Goal: Information Seeking & Learning: Compare options

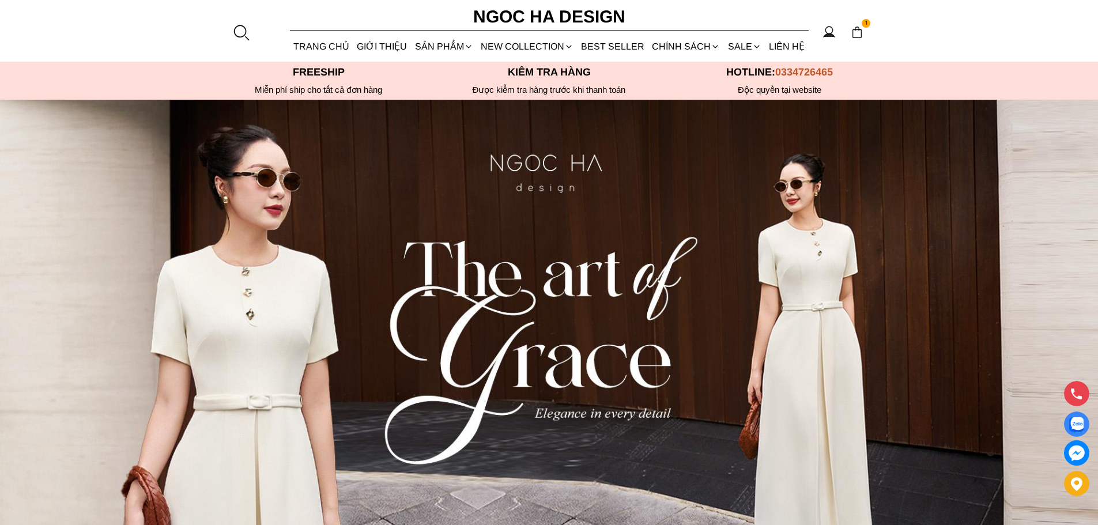
click at [324, 75] on p "Freeship" at bounding box center [319, 72] width 231 height 12
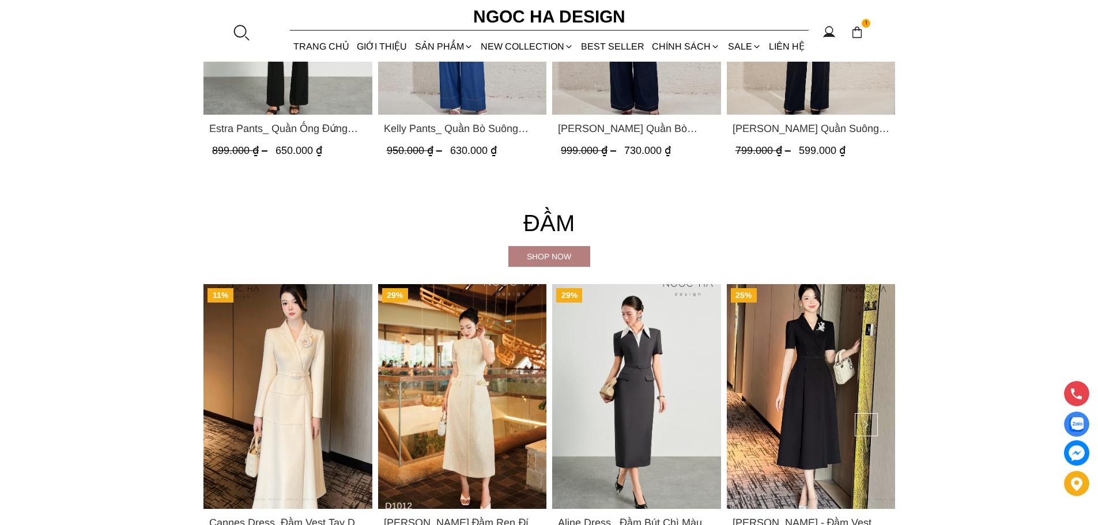
scroll to position [2018, 0]
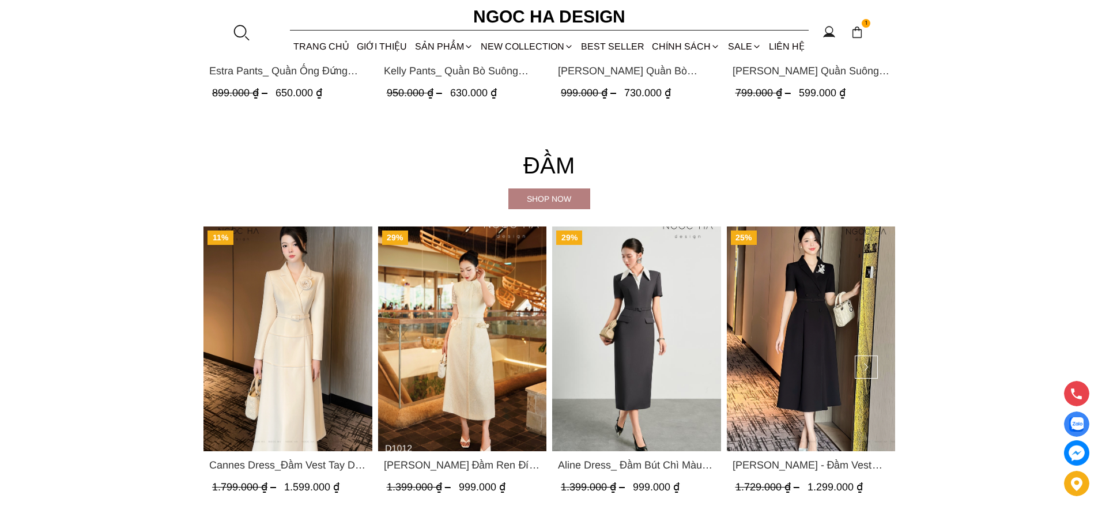
click at [547, 194] on div "Shop now" at bounding box center [550, 199] width 82 height 13
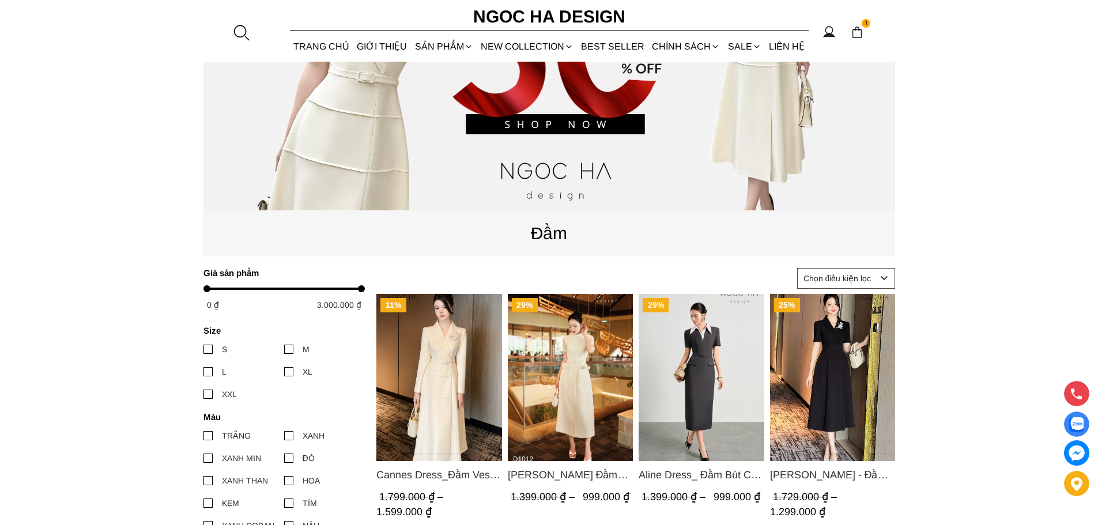
scroll to position [346, 0]
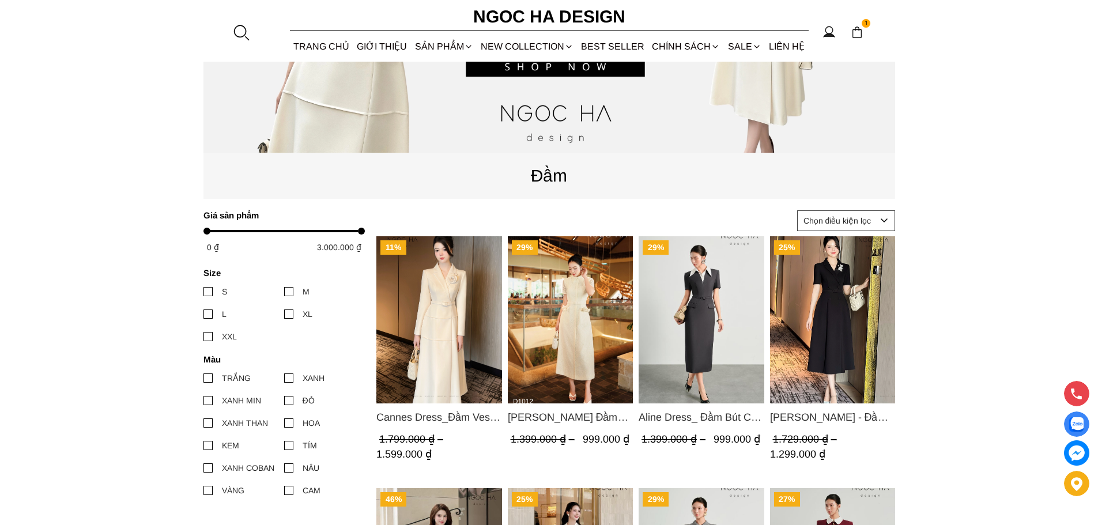
click at [549, 320] on img "Product image - Catherine Dress_ Đầm Ren Đính Hoa Túi Màu Kem D1012" at bounding box center [570, 319] width 126 height 167
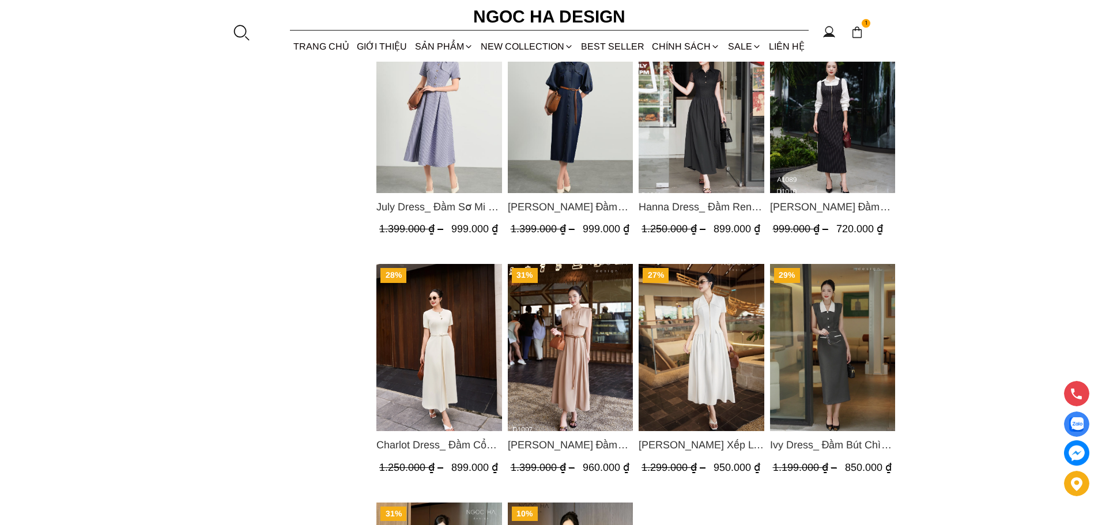
scroll to position [1095, 0]
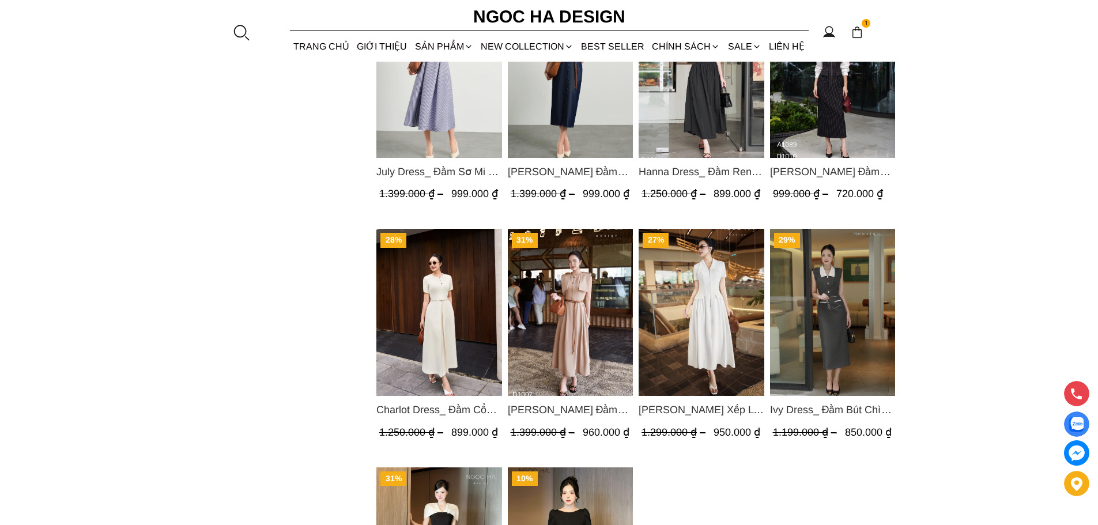
click at [436, 298] on img "Product image - Charlot Dress_ Đầm Cổ Tròn Xếp Ly Giữa Kèm Đai Màu Kem D1009" at bounding box center [439, 312] width 126 height 167
click at [586, 229] on img "Product image - Helen Dress_ Đầm Xòe Choàng Vai Màu Bee Kaki D1007" at bounding box center [570, 312] width 126 height 167
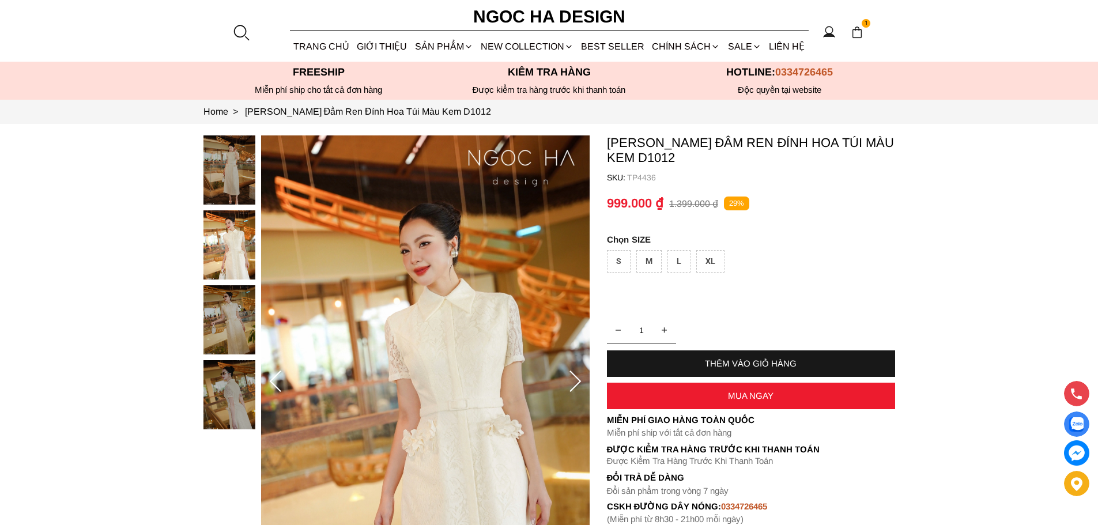
click at [574, 382] on icon at bounding box center [575, 382] width 23 height 23
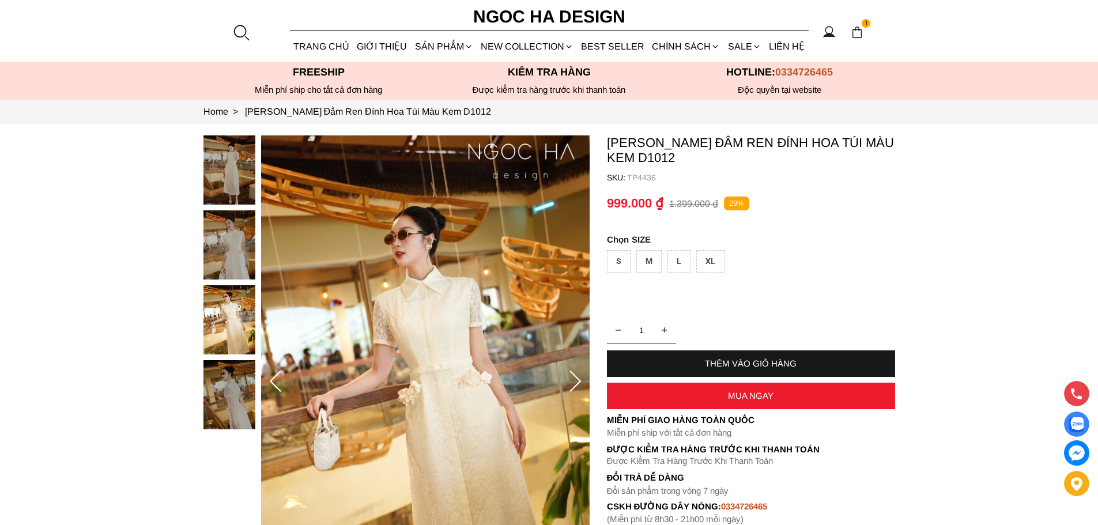
click at [574, 382] on icon at bounding box center [575, 382] width 23 height 23
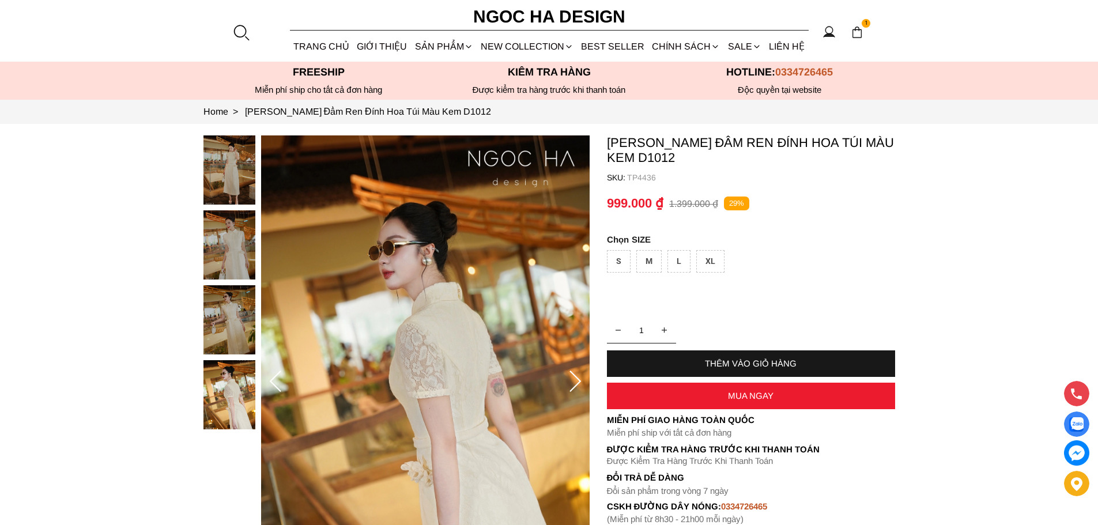
click at [574, 382] on icon at bounding box center [575, 382] width 23 height 23
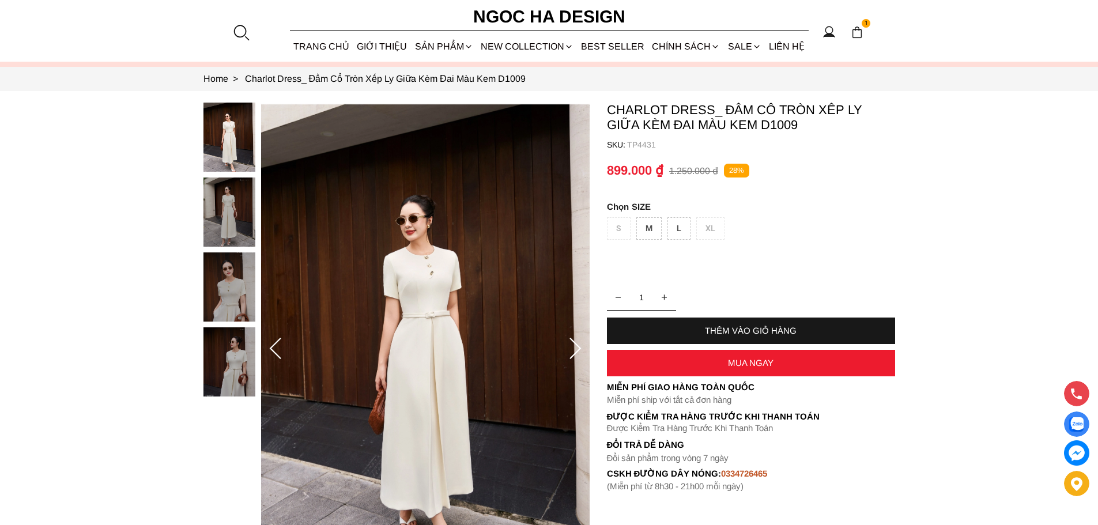
scroll to position [115, 0]
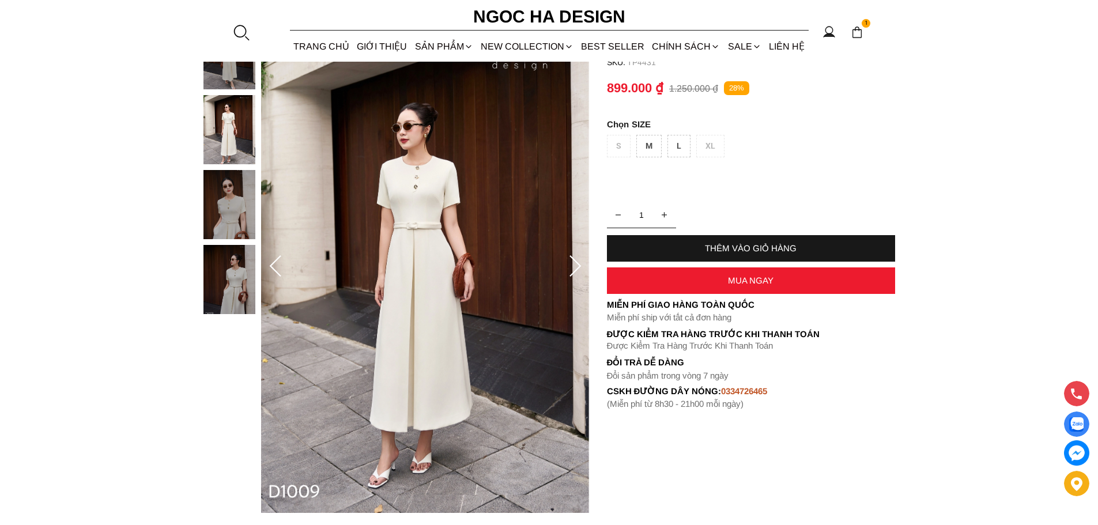
click at [577, 268] on icon at bounding box center [575, 266] width 23 height 23
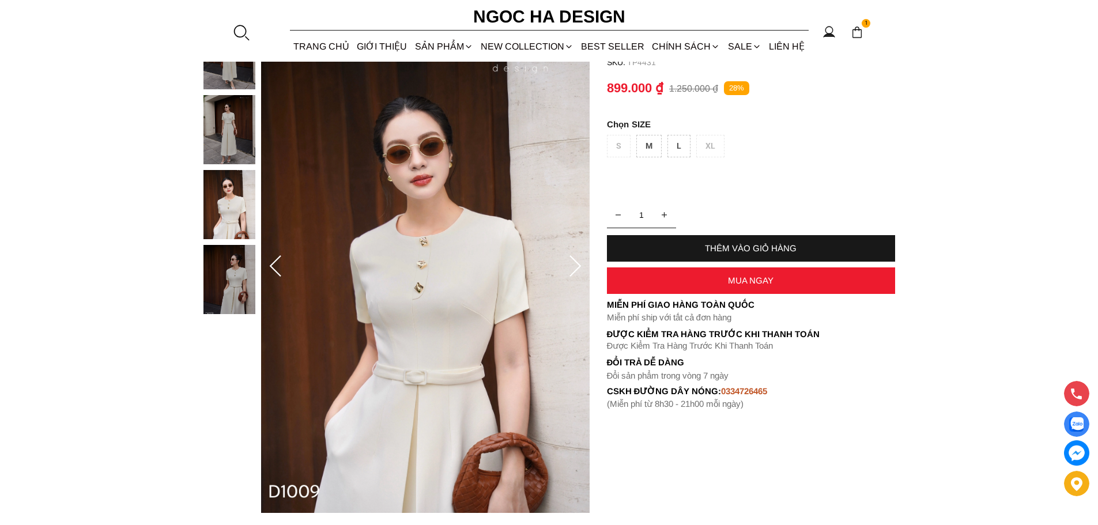
click at [577, 268] on icon at bounding box center [575, 266] width 23 height 23
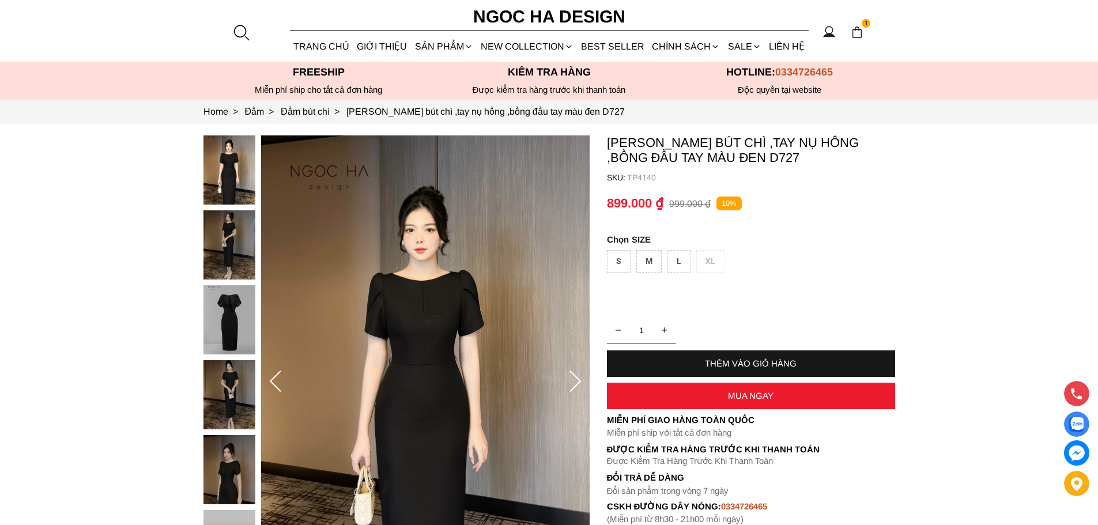
click at [228, 251] on img at bounding box center [230, 244] width 52 height 69
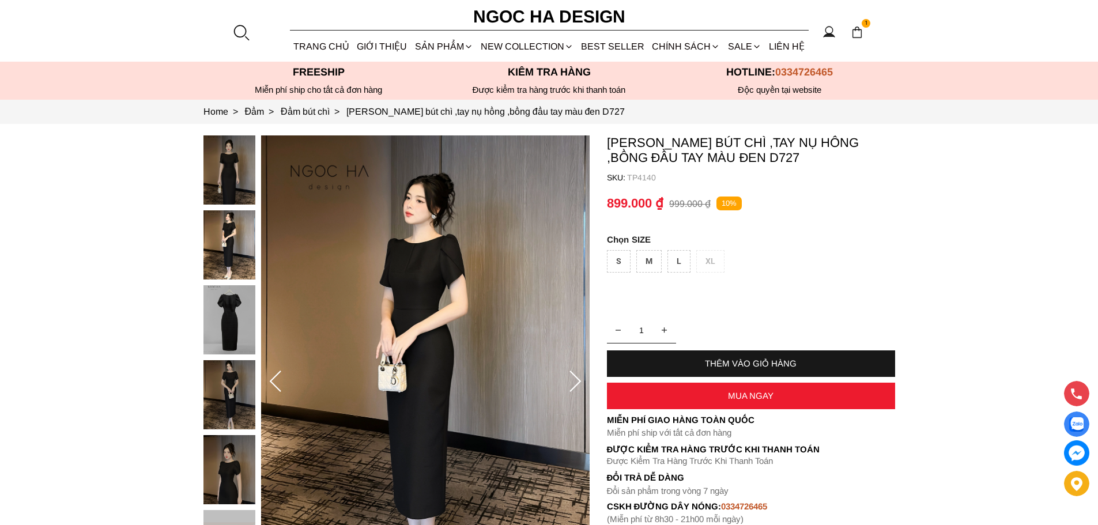
click at [224, 284] on div at bounding box center [233, 360] width 58 height 450
click at [235, 330] on div at bounding box center [233, 360] width 58 height 450
click at [240, 392] on img at bounding box center [230, 394] width 52 height 69
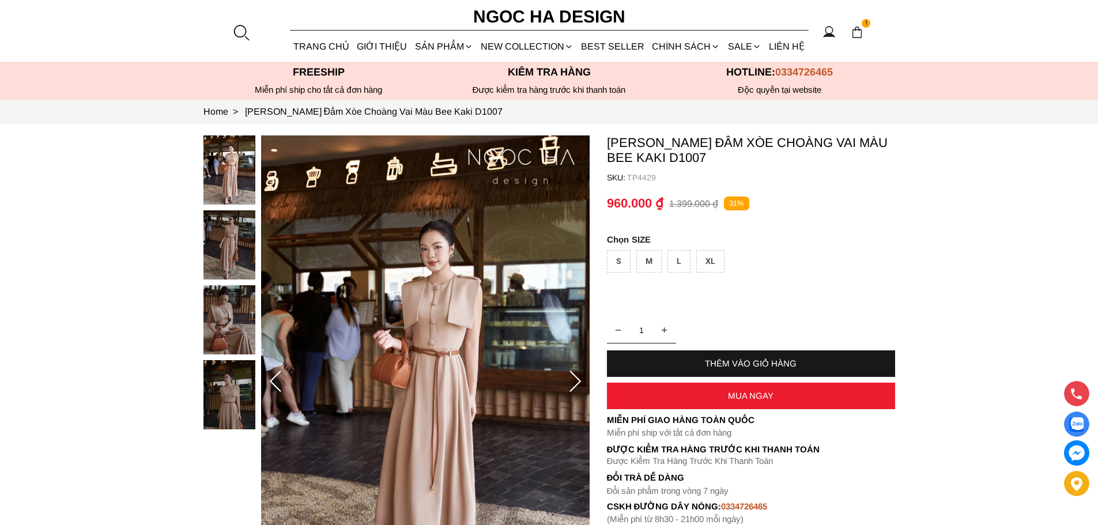
click at [226, 332] on img at bounding box center [230, 319] width 52 height 69
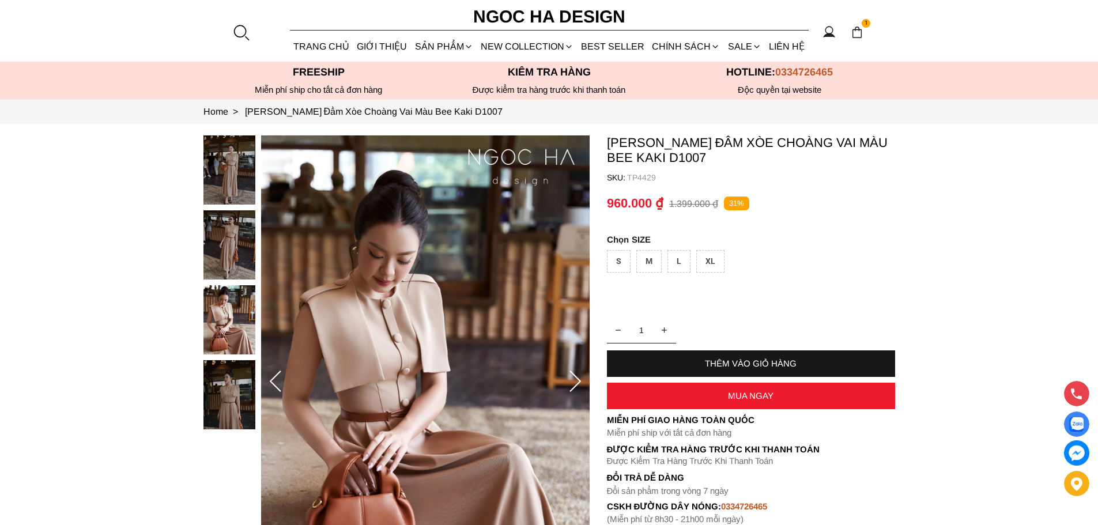
click at [210, 391] on img at bounding box center [230, 394] width 52 height 69
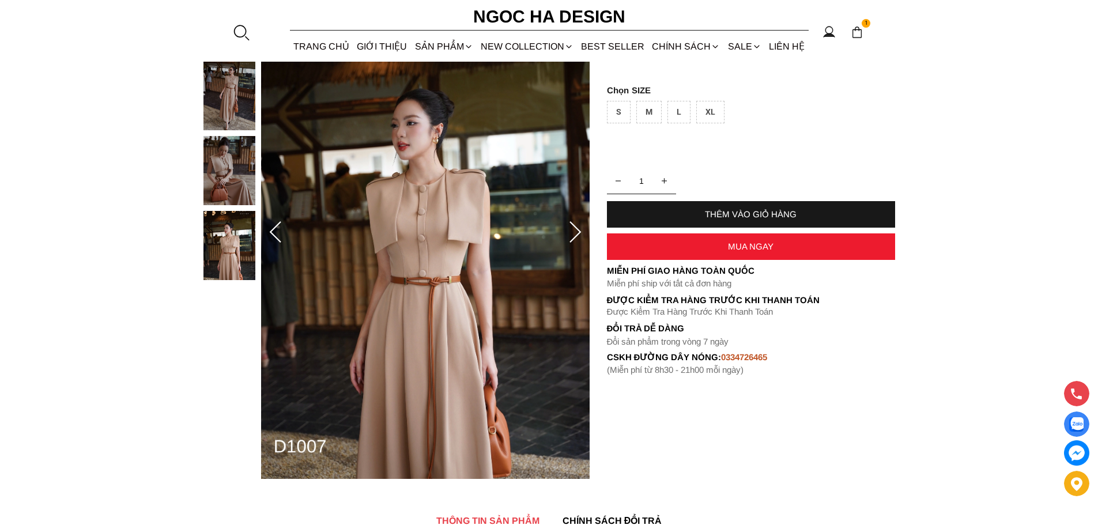
scroll to position [231, 0]
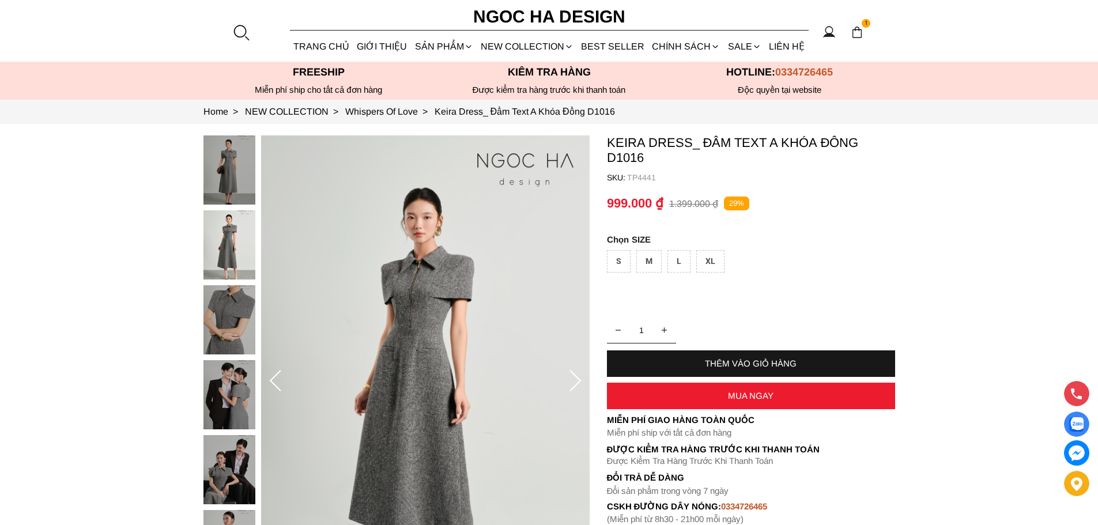
click at [241, 247] on img at bounding box center [230, 244] width 52 height 69
click at [225, 318] on div at bounding box center [233, 360] width 58 height 450
click at [575, 379] on icon at bounding box center [575, 381] width 23 height 23
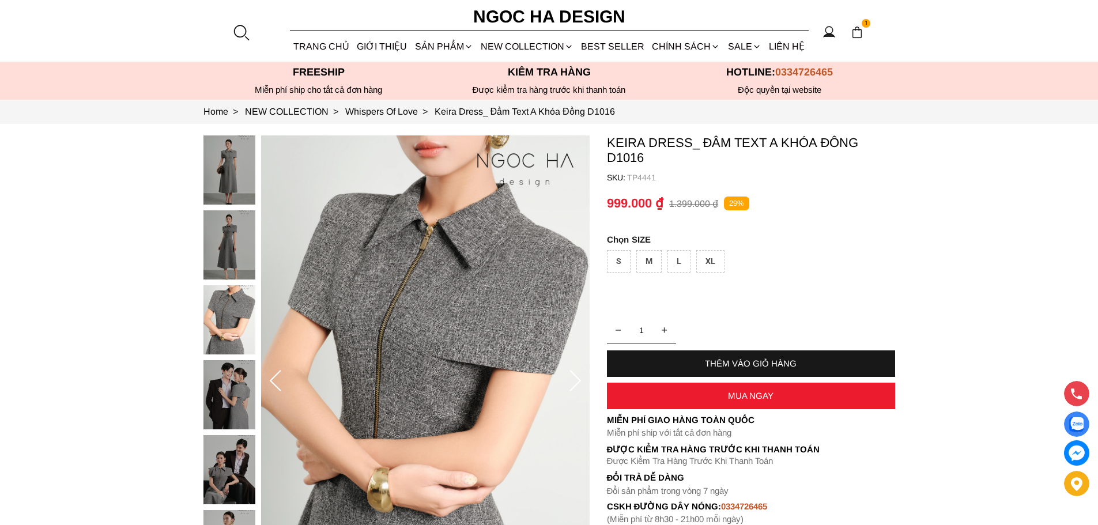
click at [575, 379] on icon at bounding box center [575, 381] width 23 height 23
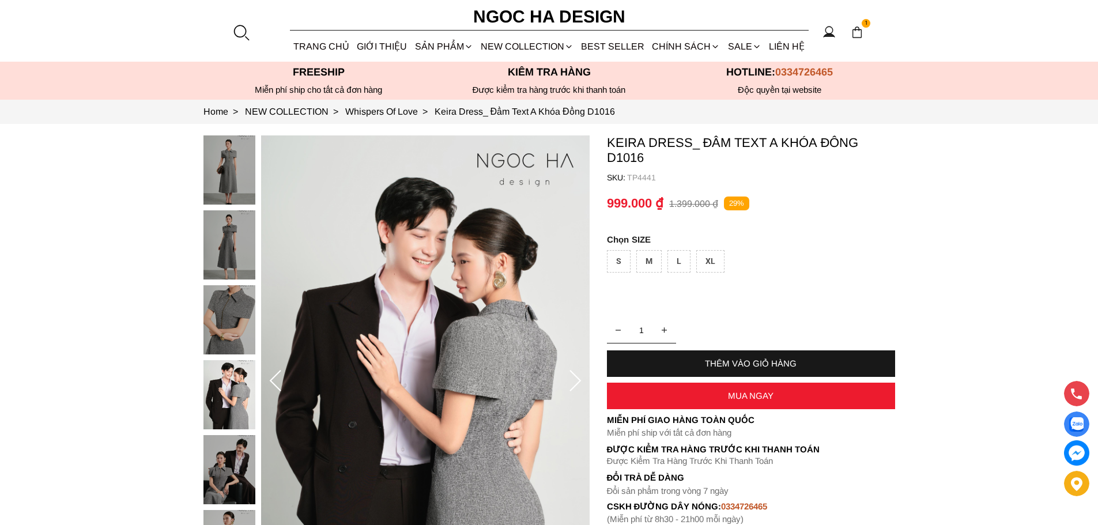
click at [575, 379] on icon at bounding box center [575, 381] width 23 height 23
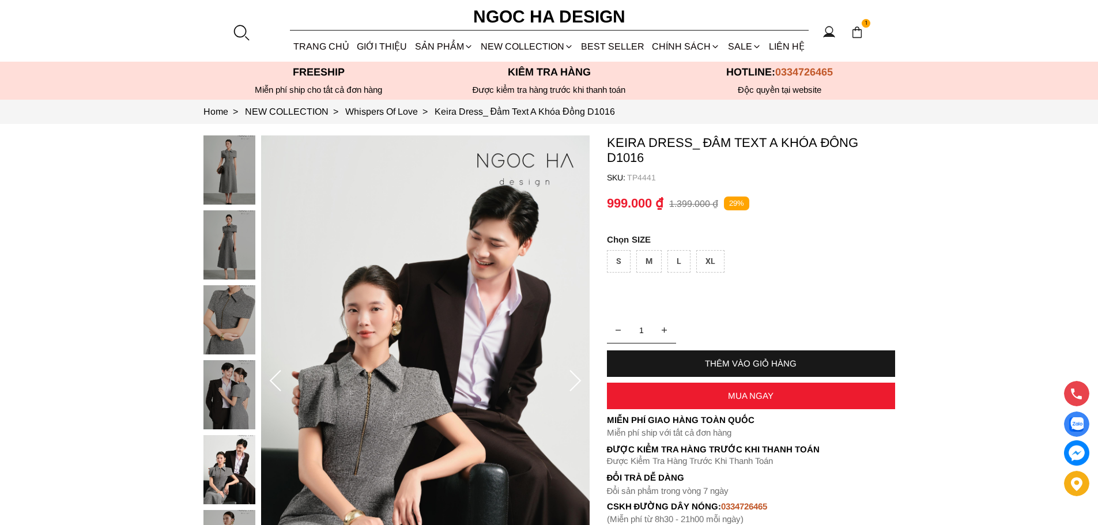
click at [575, 379] on icon at bounding box center [575, 381] width 23 height 23
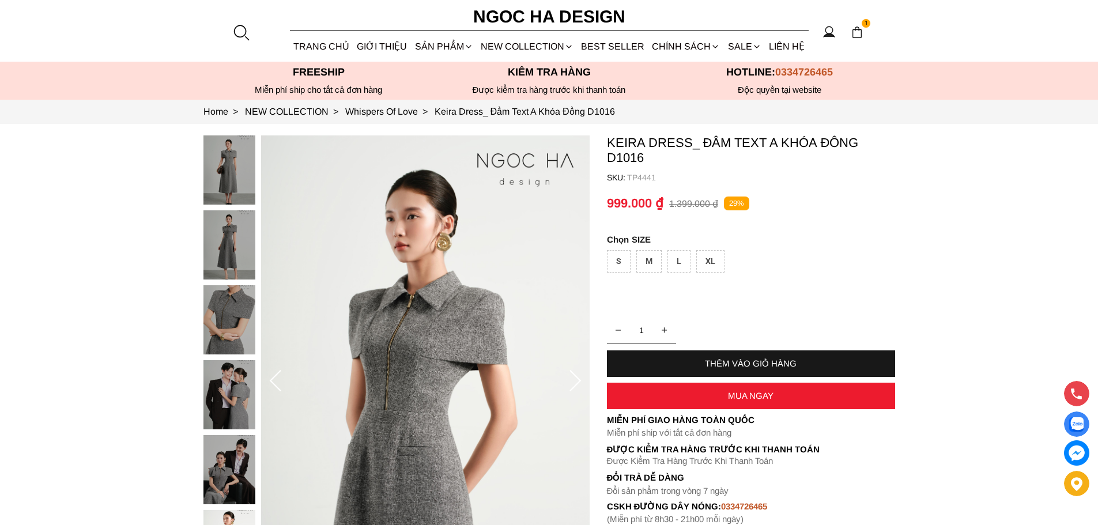
click at [575, 379] on icon at bounding box center [575, 381] width 23 height 23
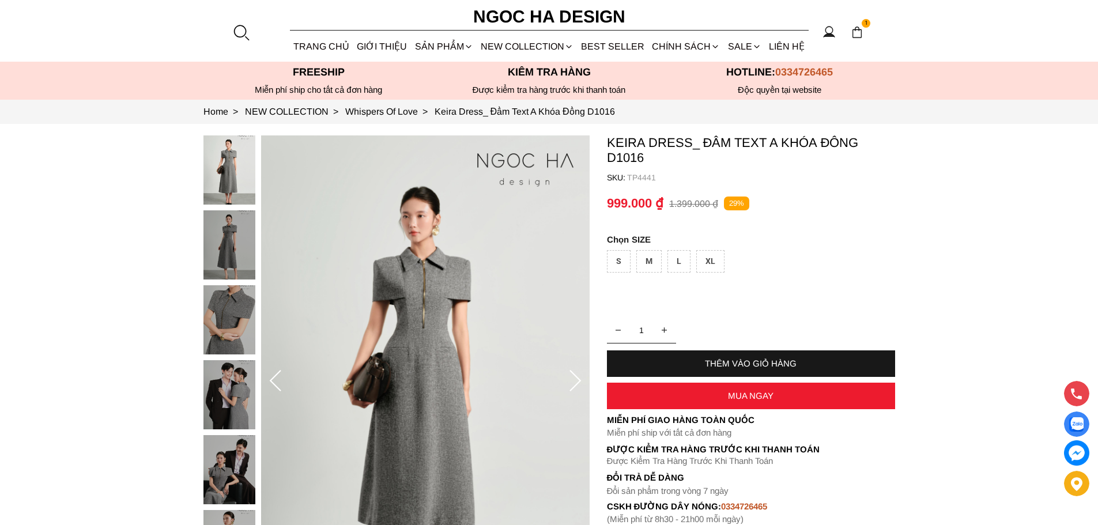
click at [575, 379] on icon at bounding box center [575, 381] width 23 height 23
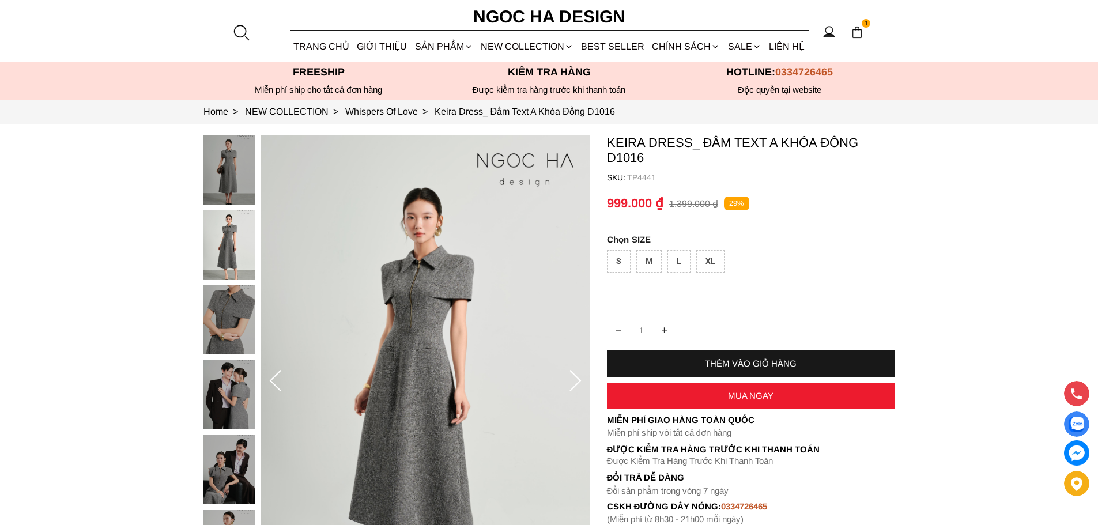
click at [226, 393] on img at bounding box center [230, 394] width 52 height 69
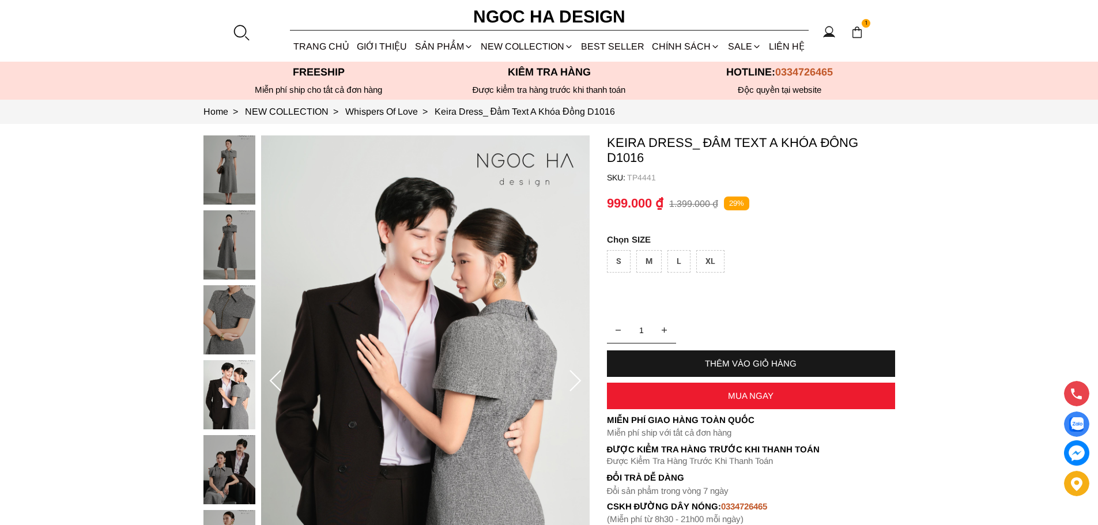
click at [232, 317] on img at bounding box center [230, 319] width 52 height 69
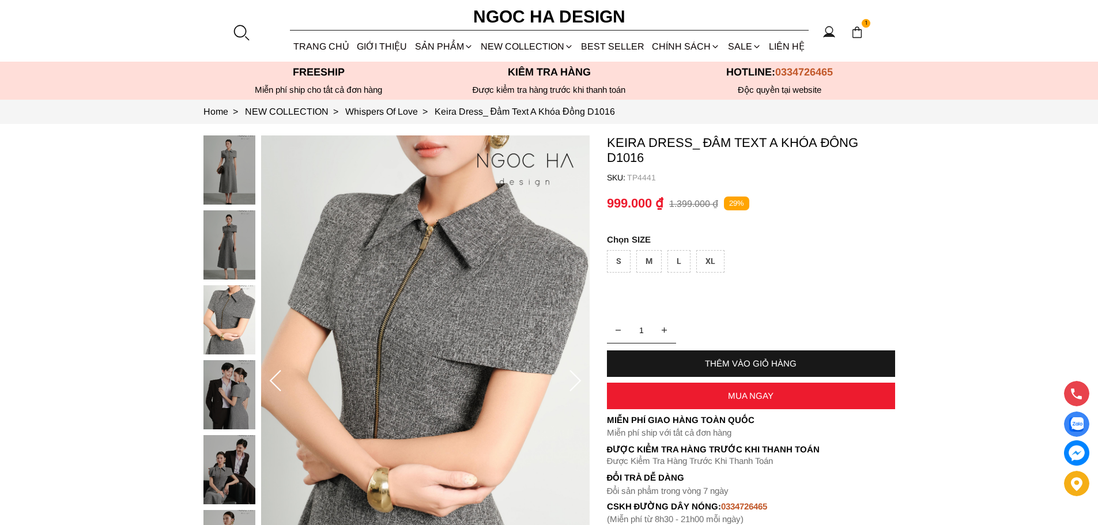
click at [221, 247] on img at bounding box center [230, 244] width 52 height 69
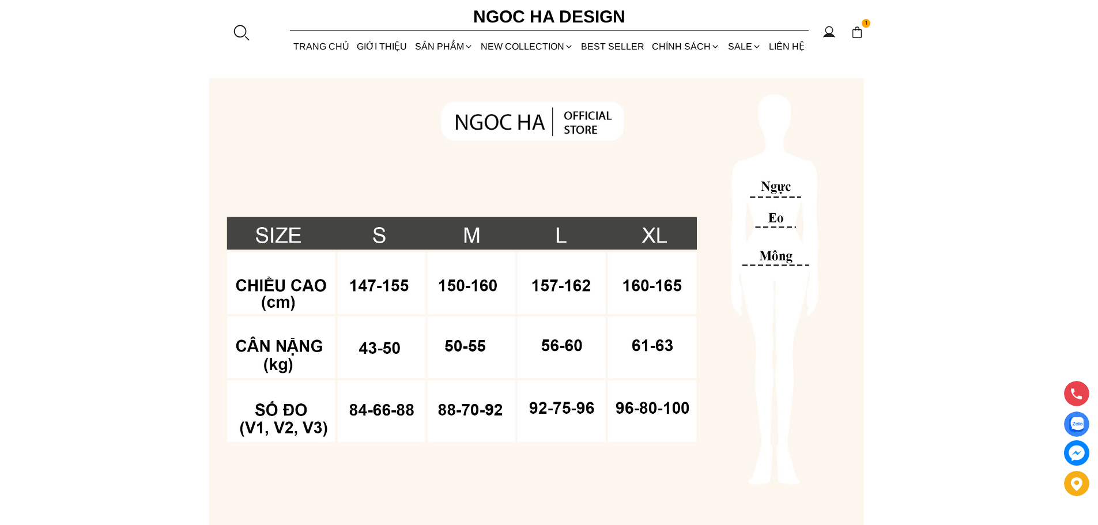
scroll to position [807, 0]
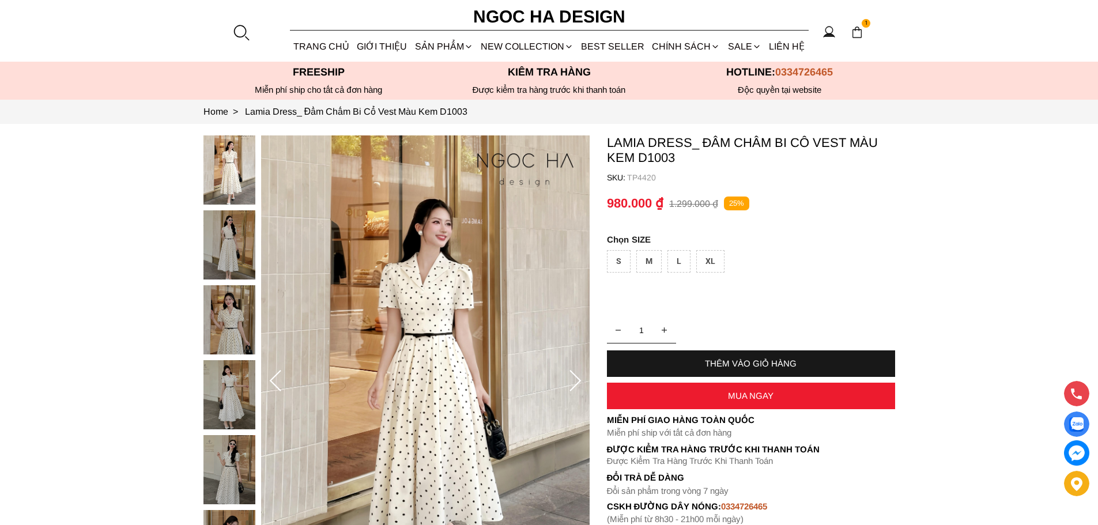
click at [224, 223] on img at bounding box center [230, 244] width 52 height 69
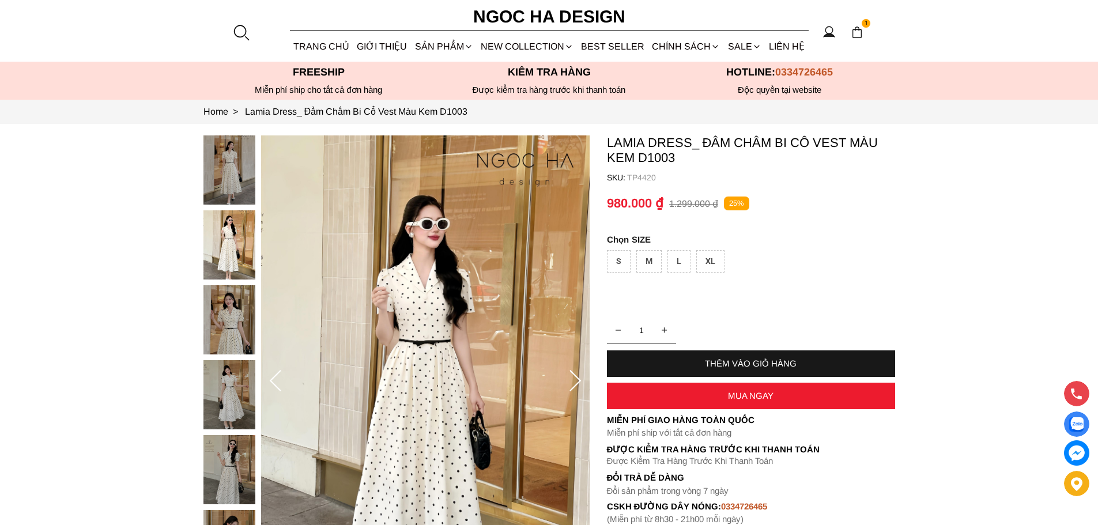
click at [234, 321] on img at bounding box center [230, 319] width 52 height 69
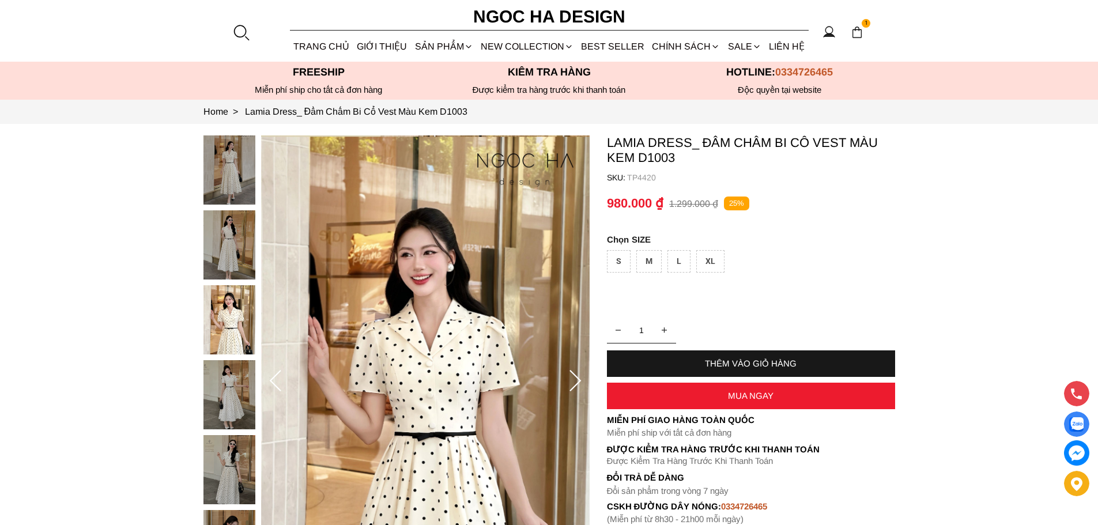
click at [238, 404] on img at bounding box center [230, 394] width 52 height 69
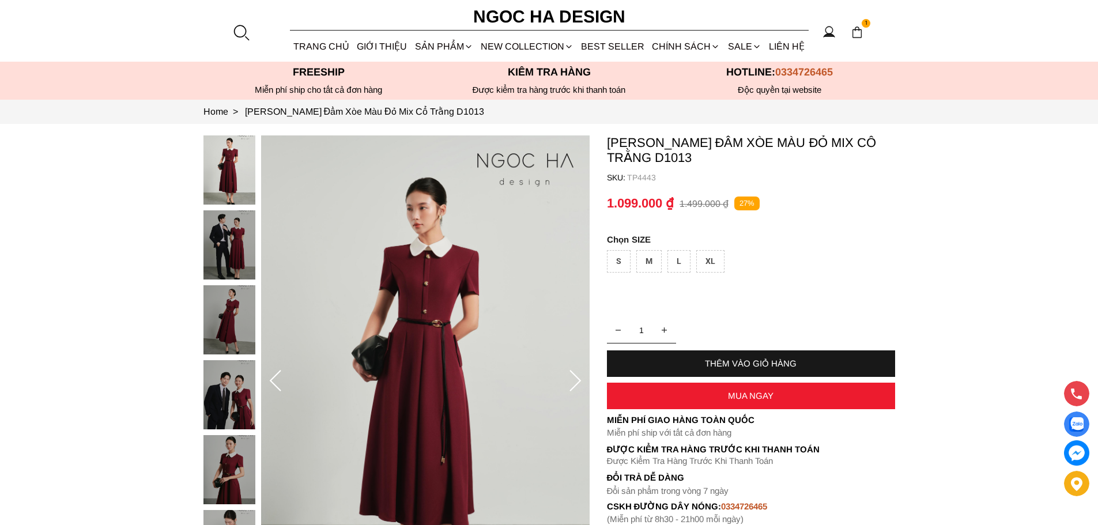
click at [229, 310] on img at bounding box center [230, 319] width 52 height 69
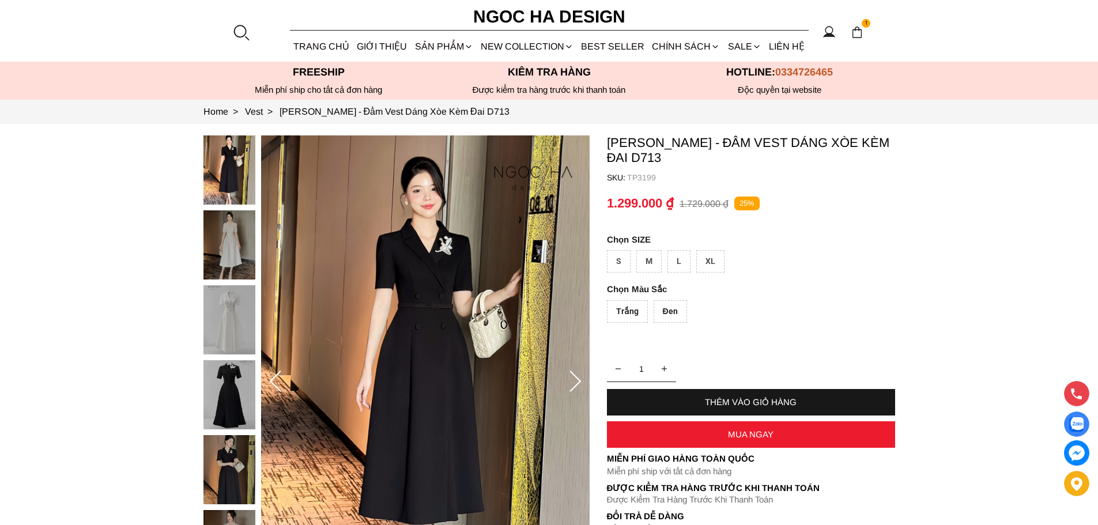
click at [224, 235] on img at bounding box center [230, 244] width 52 height 69
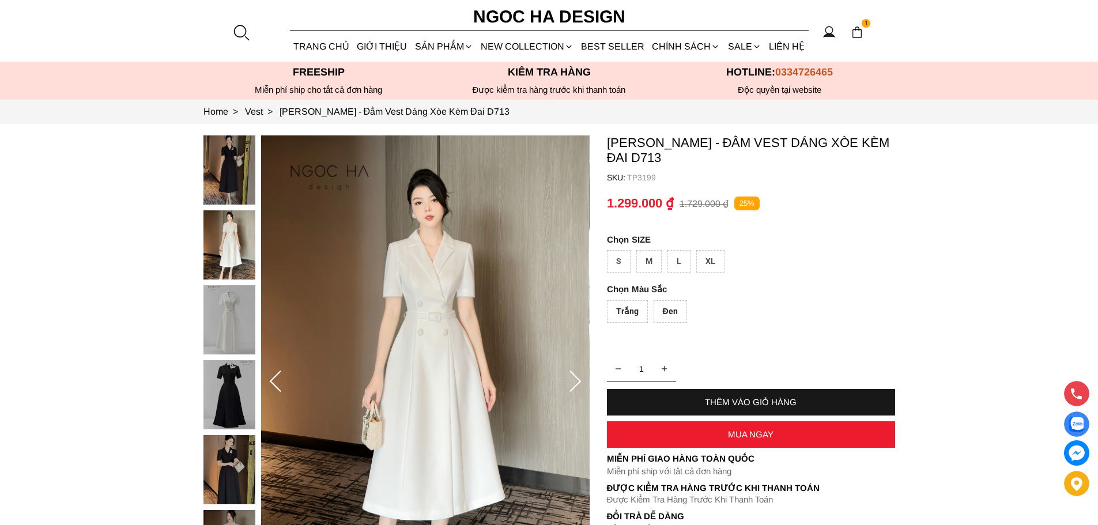
click at [222, 192] on img at bounding box center [230, 169] width 52 height 69
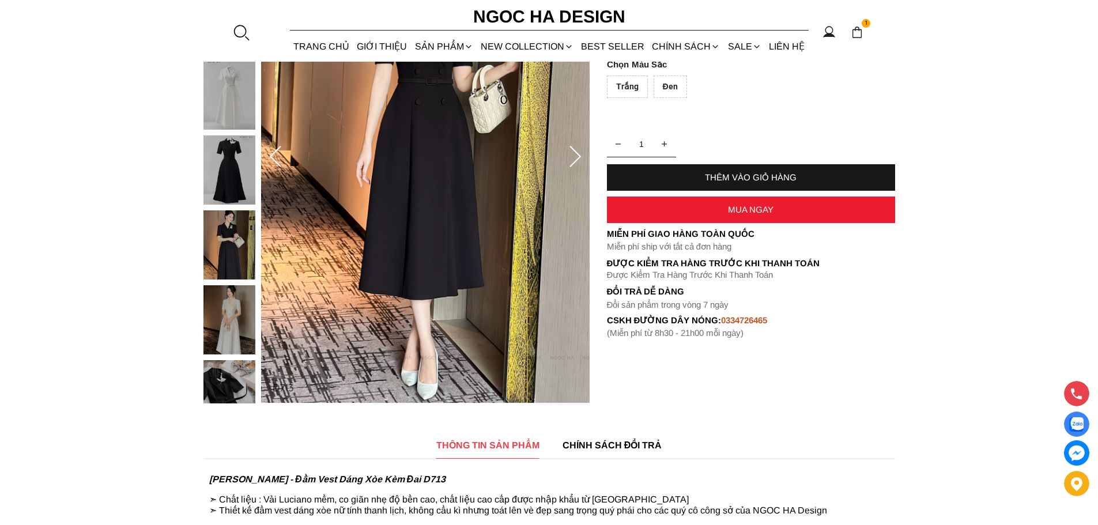
scroll to position [231, 0]
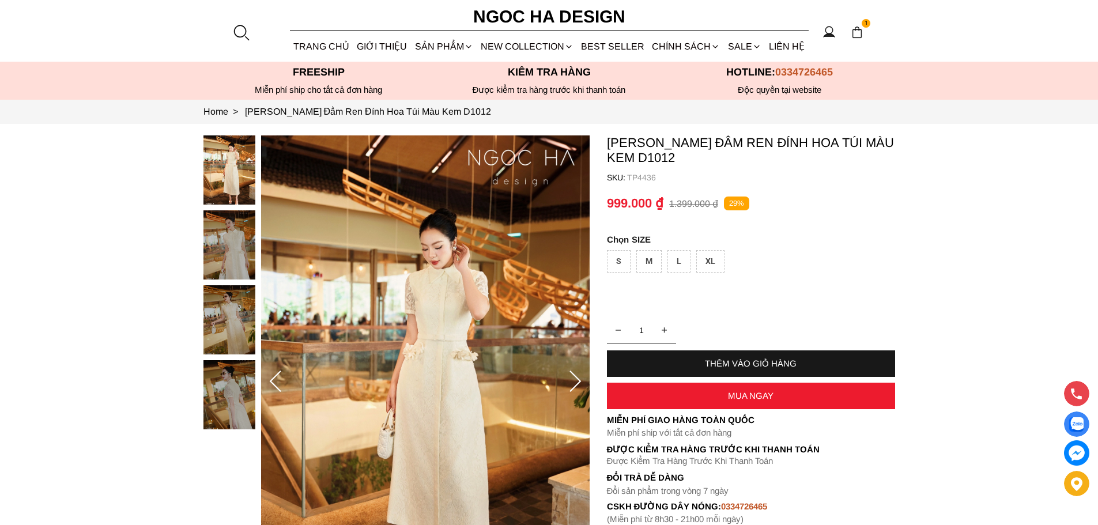
click at [226, 248] on img at bounding box center [230, 244] width 52 height 69
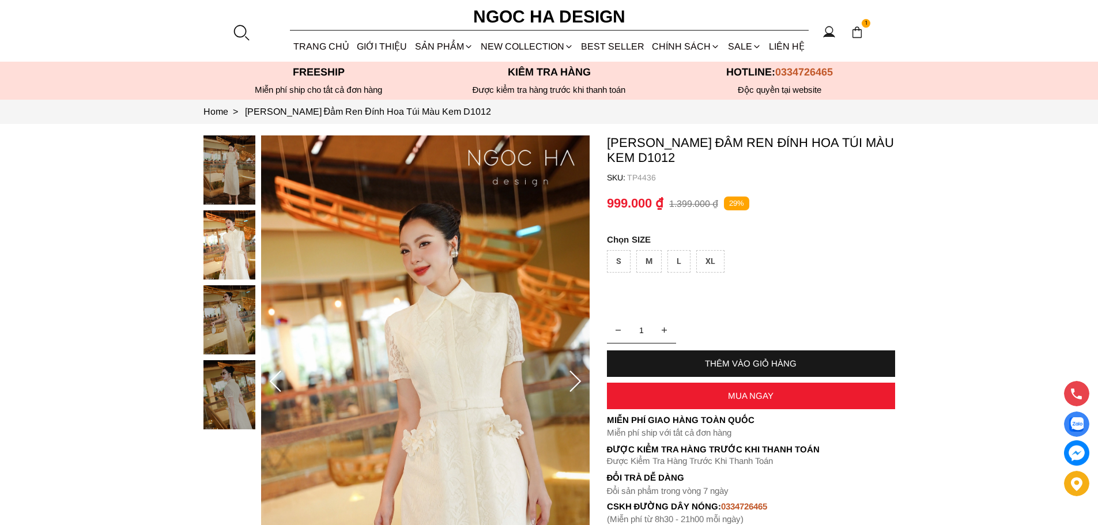
click at [220, 332] on div at bounding box center [233, 285] width 58 height 300
click at [223, 318] on img at bounding box center [230, 319] width 52 height 69
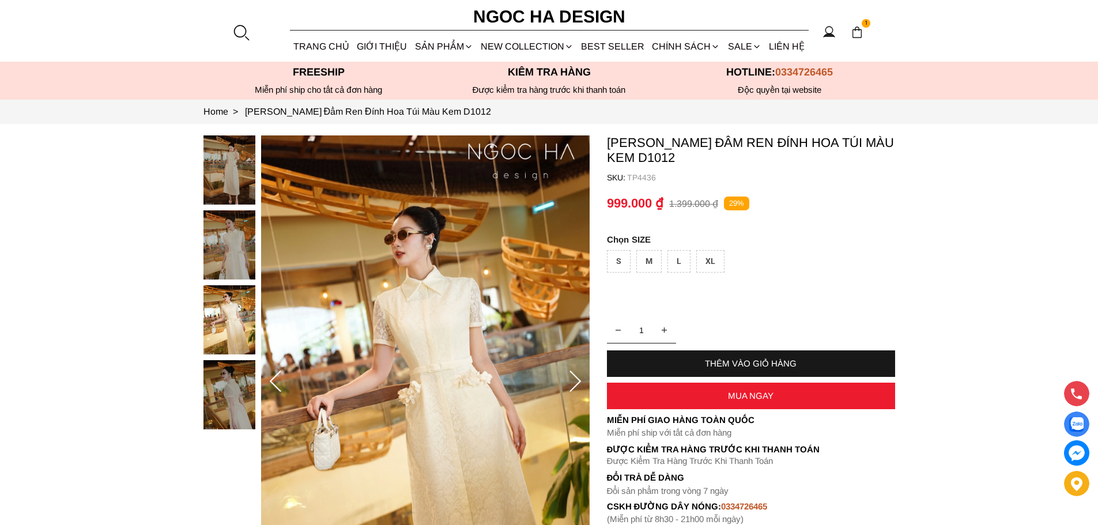
click at [220, 396] on img at bounding box center [230, 394] width 52 height 69
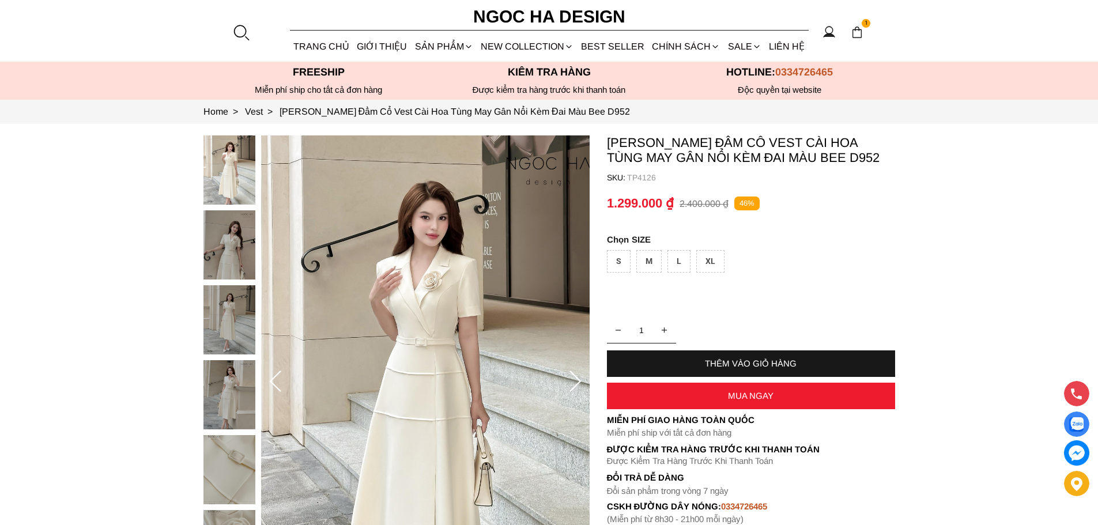
click at [581, 383] on icon at bounding box center [575, 382] width 23 height 23
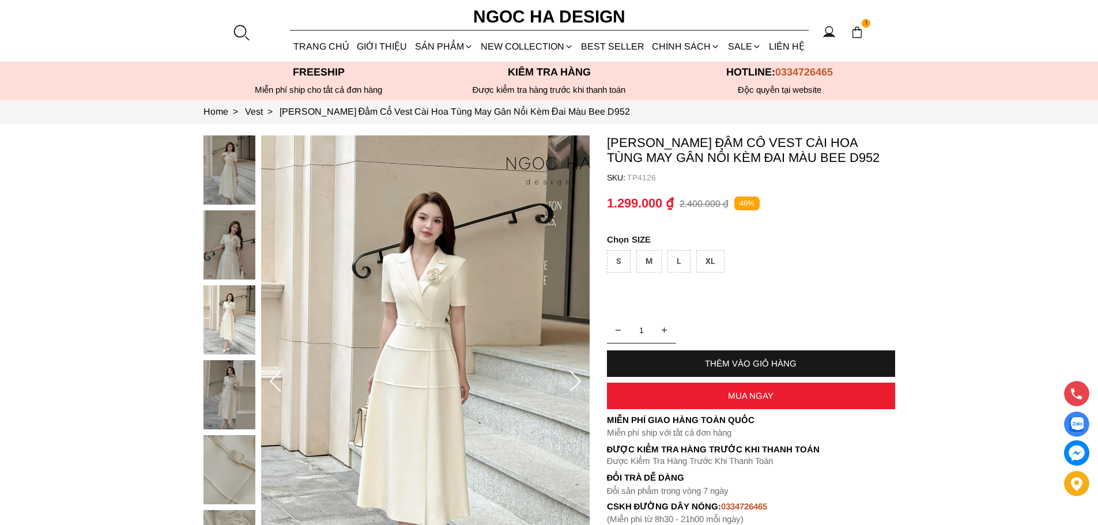
click at [581, 383] on icon at bounding box center [575, 382] width 23 height 23
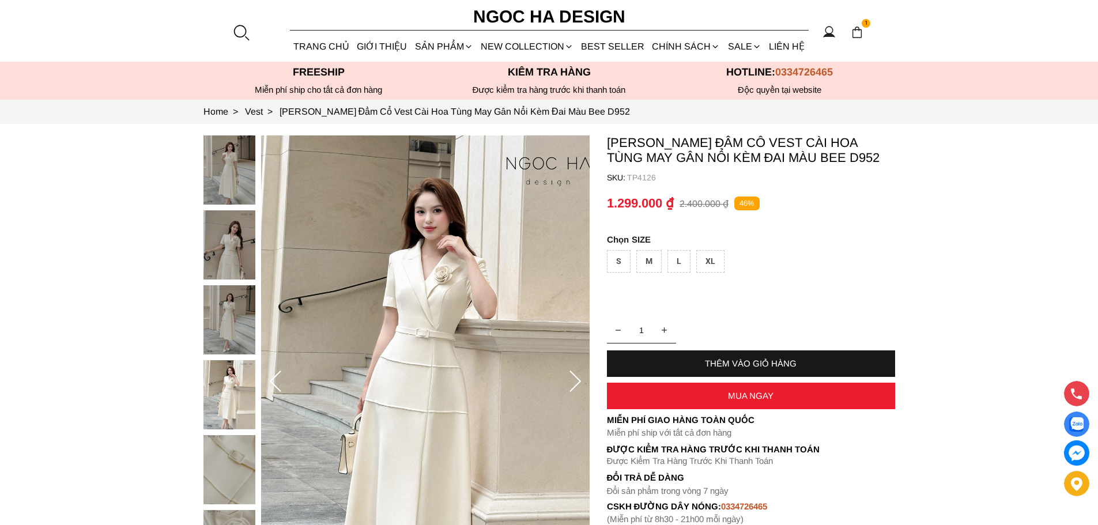
click at [581, 383] on icon at bounding box center [575, 382] width 23 height 23
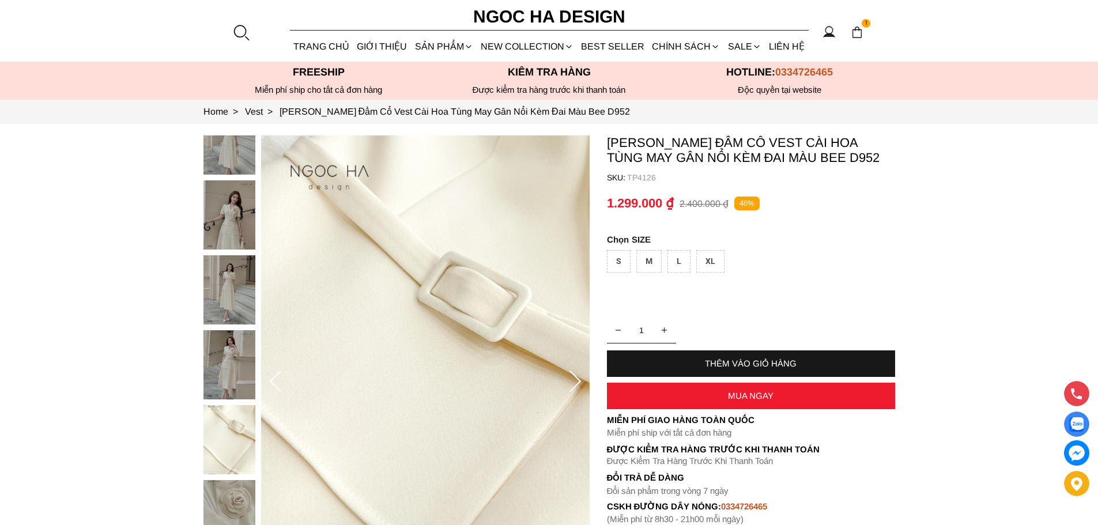
click at [581, 383] on icon at bounding box center [575, 382] width 23 height 23
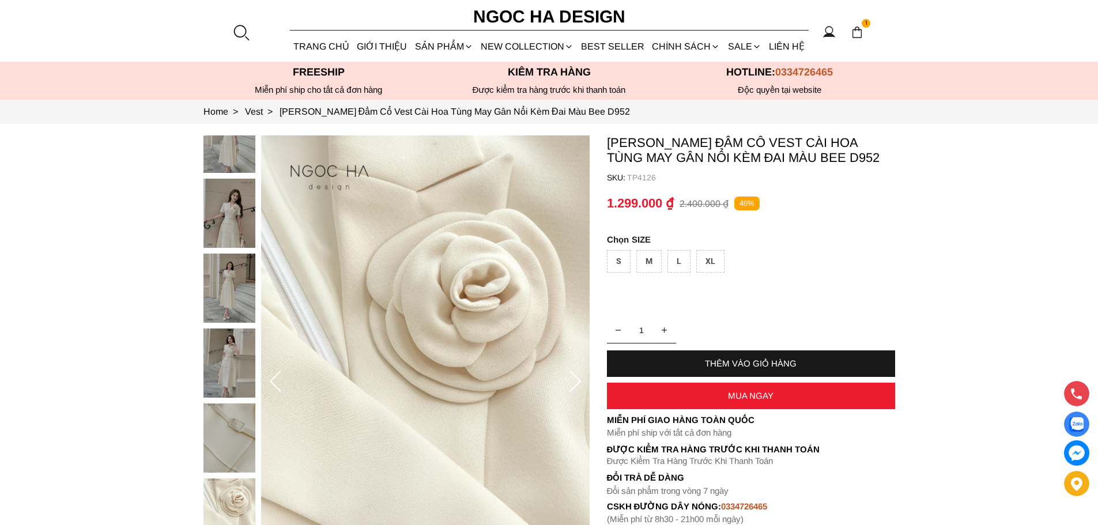
click at [581, 383] on icon at bounding box center [575, 382] width 23 height 23
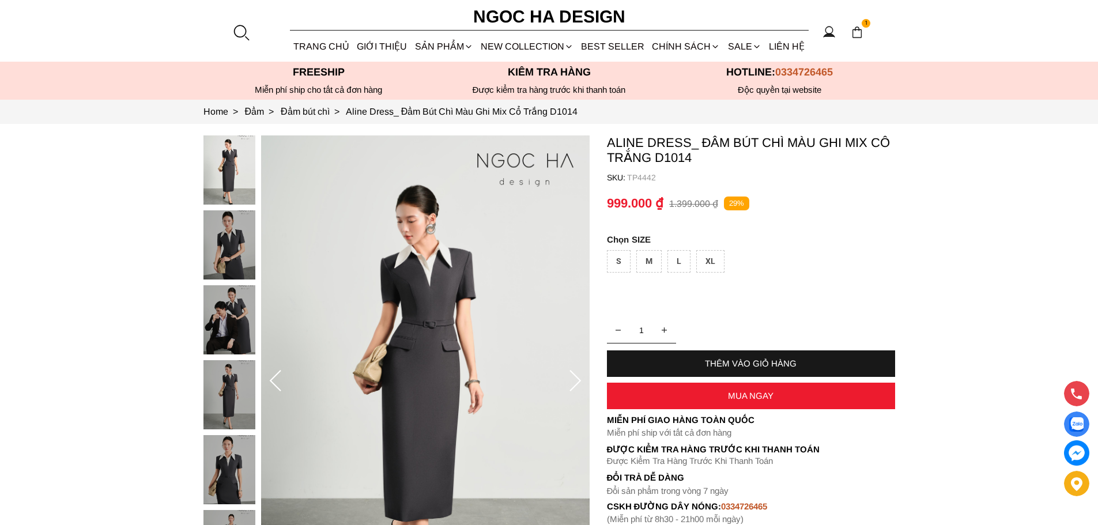
click at [235, 238] on img at bounding box center [230, 244] width 52 height 69
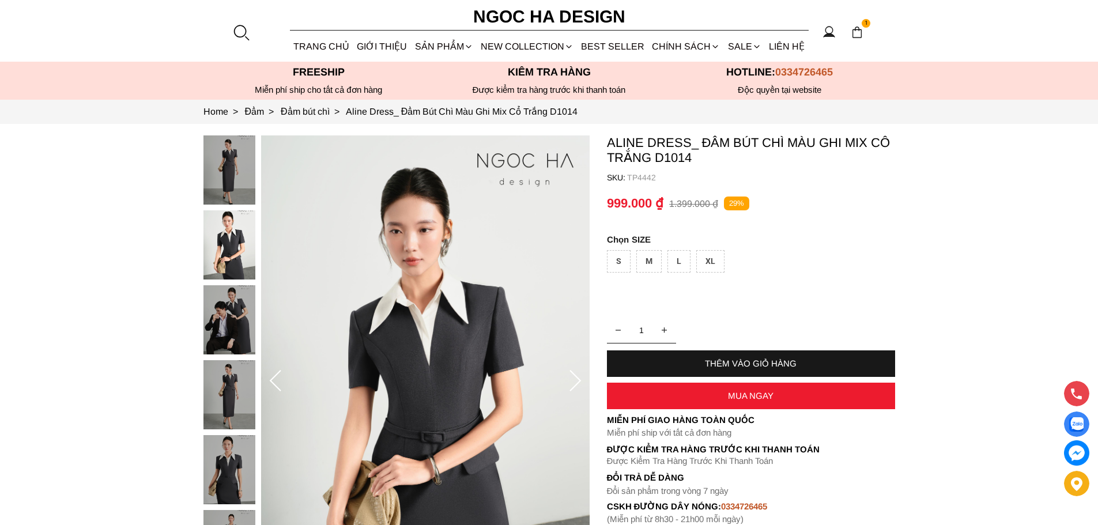
click at [229, 341] on img at bounding box center [230, 319] width 52 height 69
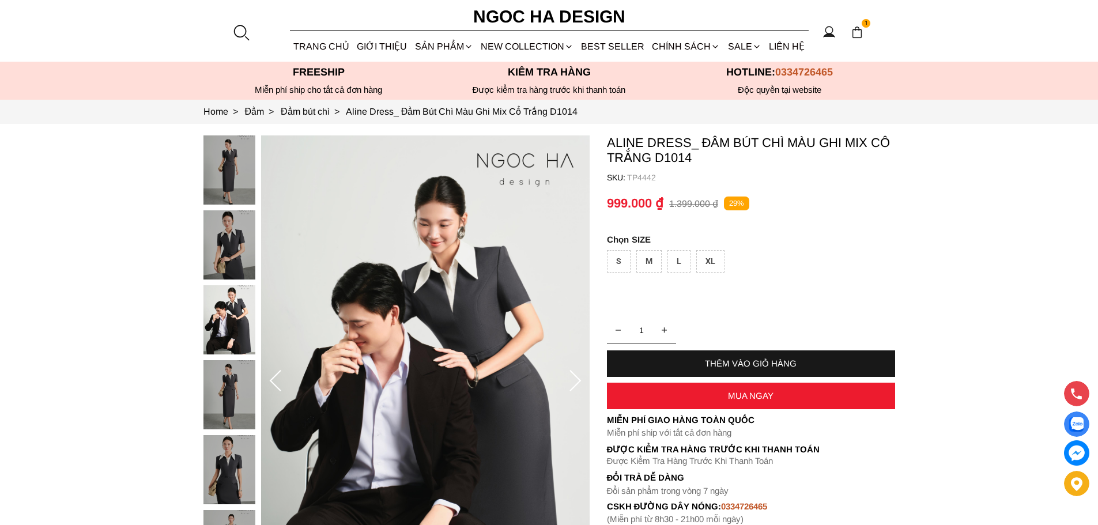
click at [224, 385] on img at bounding box center [230, 394] width 52 height 69
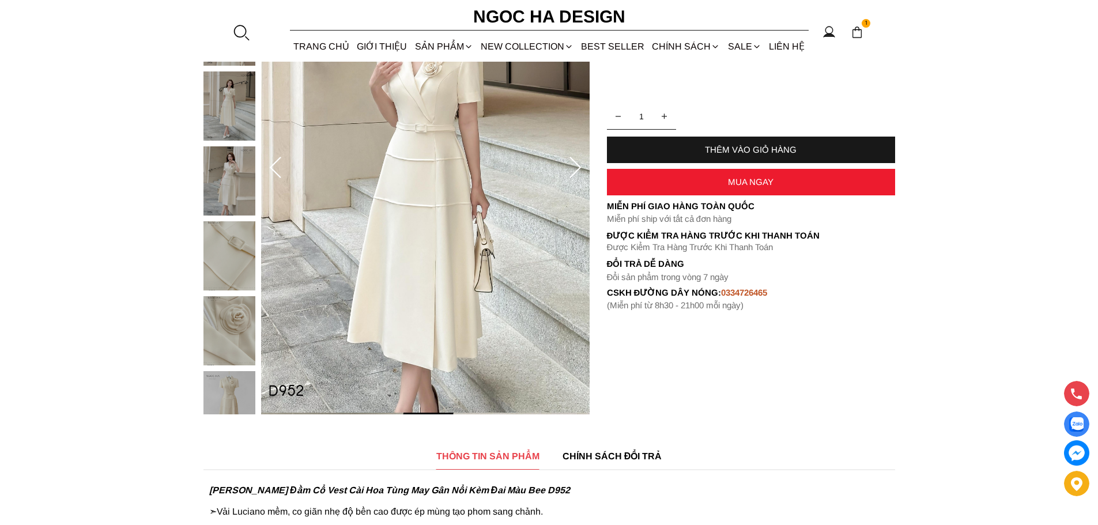
scroll to position [231, 0]
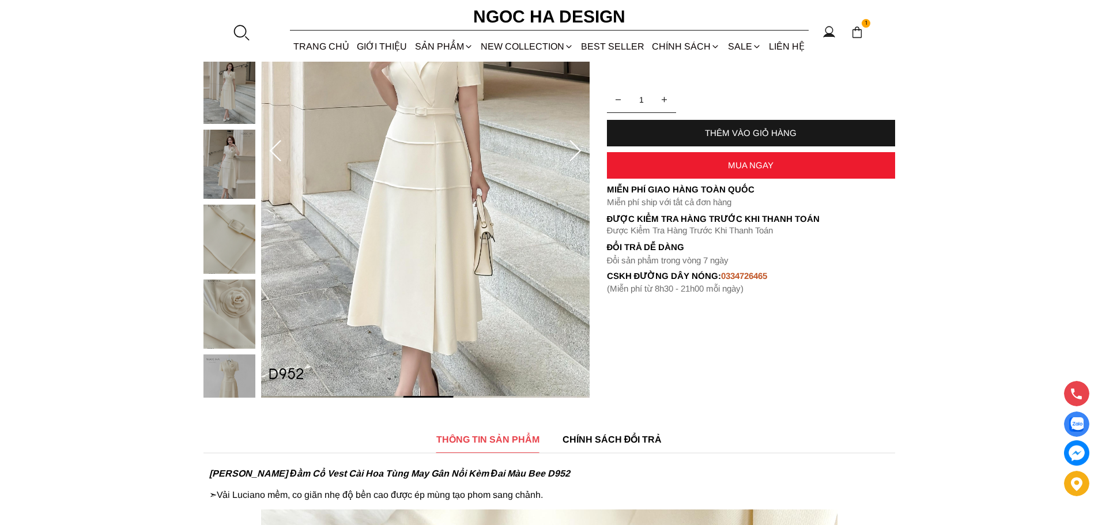
click at [229, 246] on img at bounding box center [230, 239] width 52 height 69
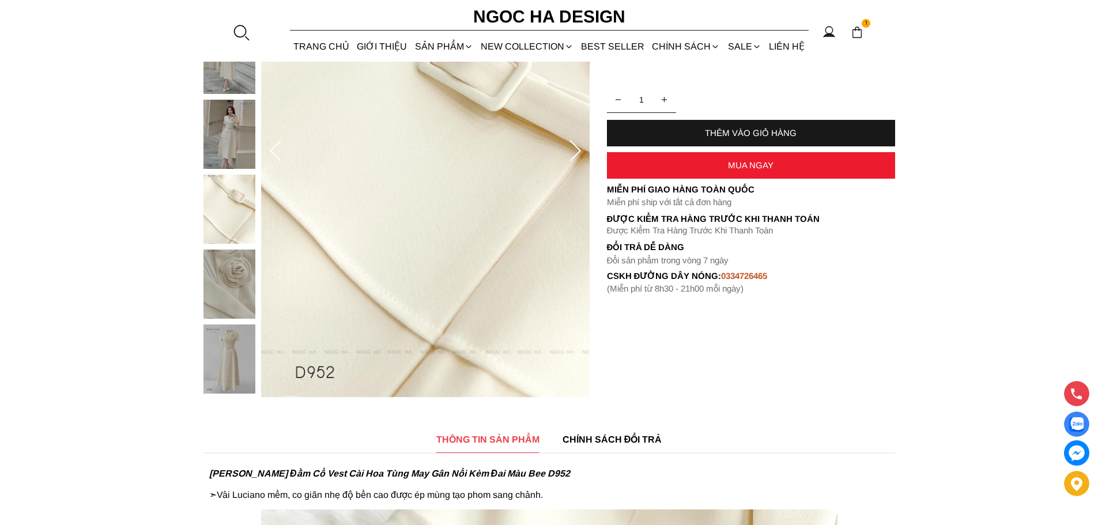
click at [221, 287] on img at bounding box center [230, 284] width 52 height 69
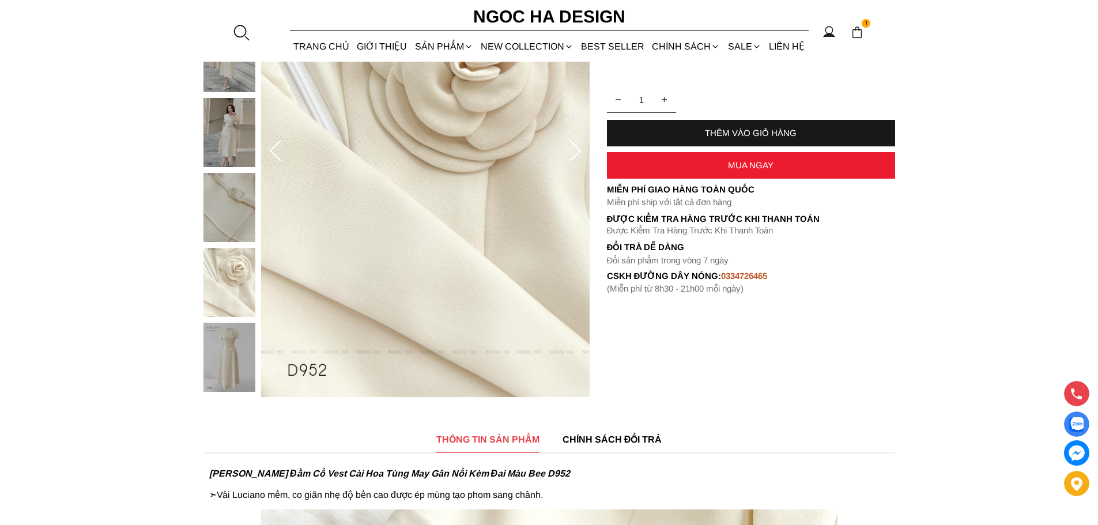
click at [217, 325] on img at bounding box center [230, 357] width 52 height 69
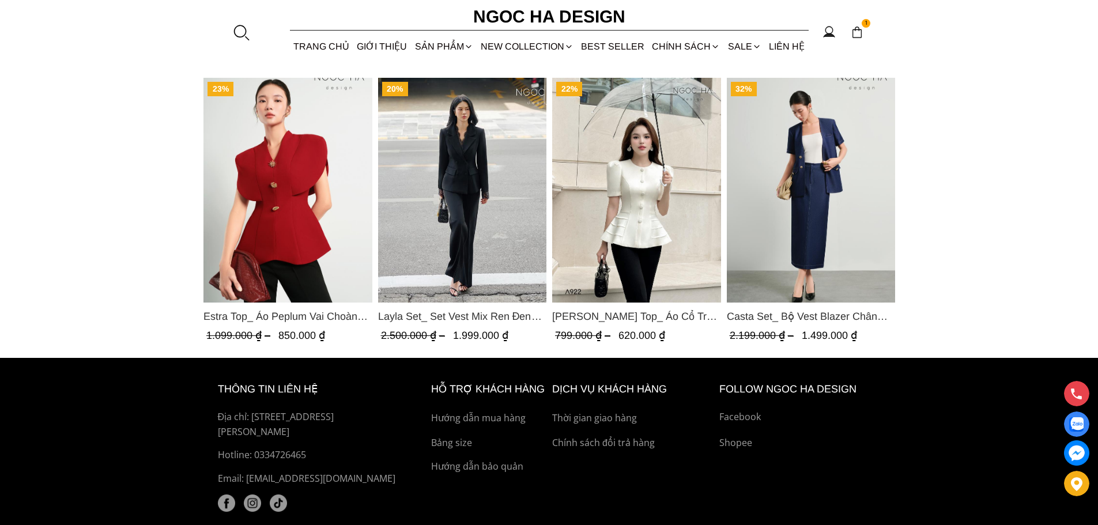
scroll to position [3402, 0]
click at [805, 182] on img "Product image - Casta Set_ Bộ Vest Blazer Chân Váy Bút Chì Màu Xanh BJ145" at bounding box center [810, 189] width 169 height 225
click at [869, 220] on button at bounding box center [866, 214] width 23 height 23
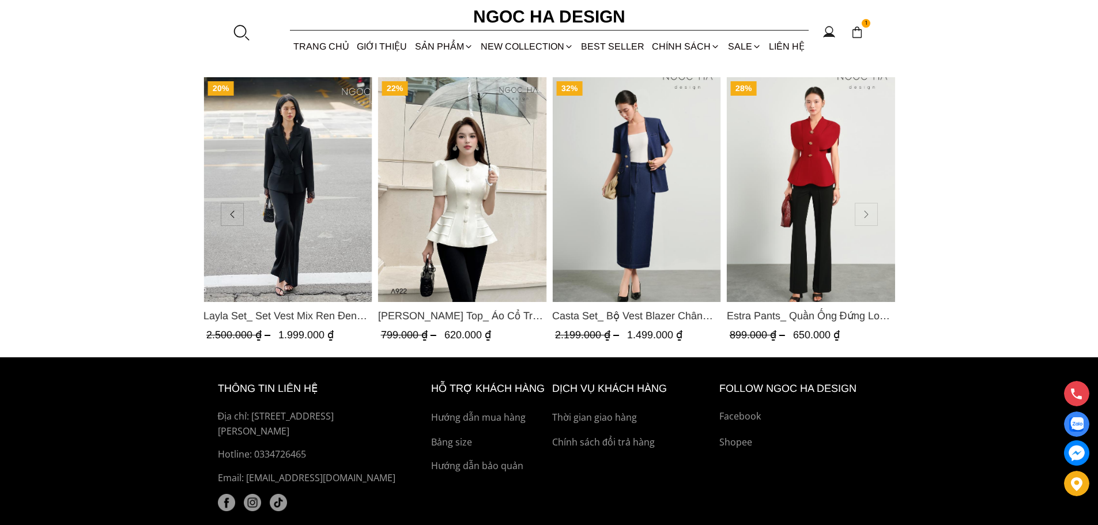
click at [868, 220] on button at bounding box center [866, 214] width 23 height 23
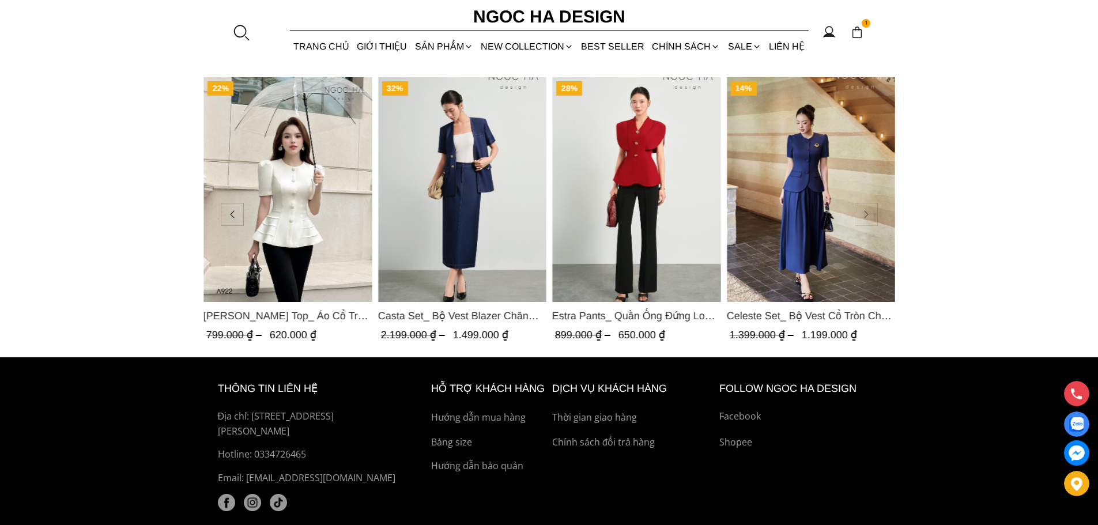
click at [867, 220] on button at bounding box center [866, 214] width 23 height 23
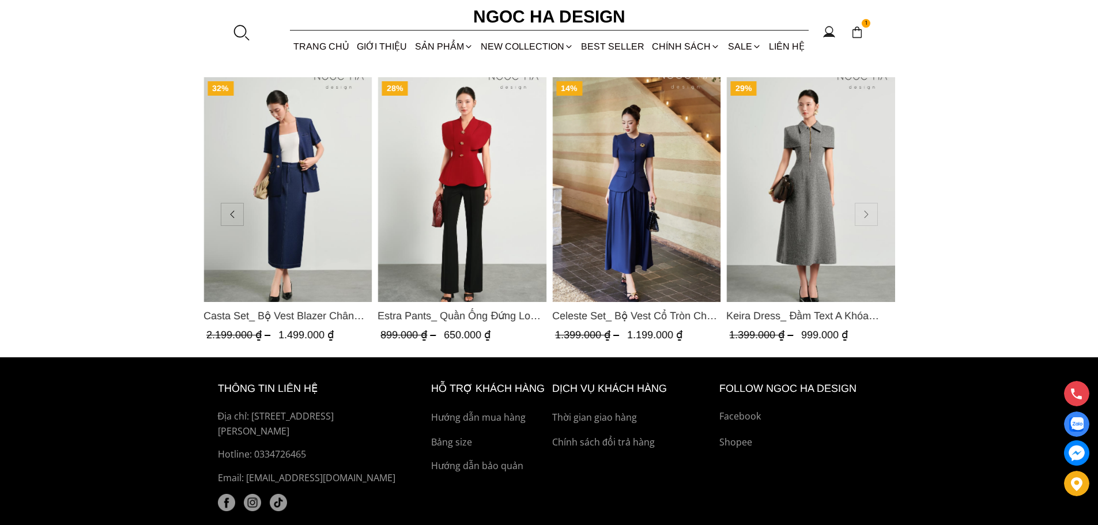
click at [869, 217] on button at bounding box center [866, 214] width 23 height 23
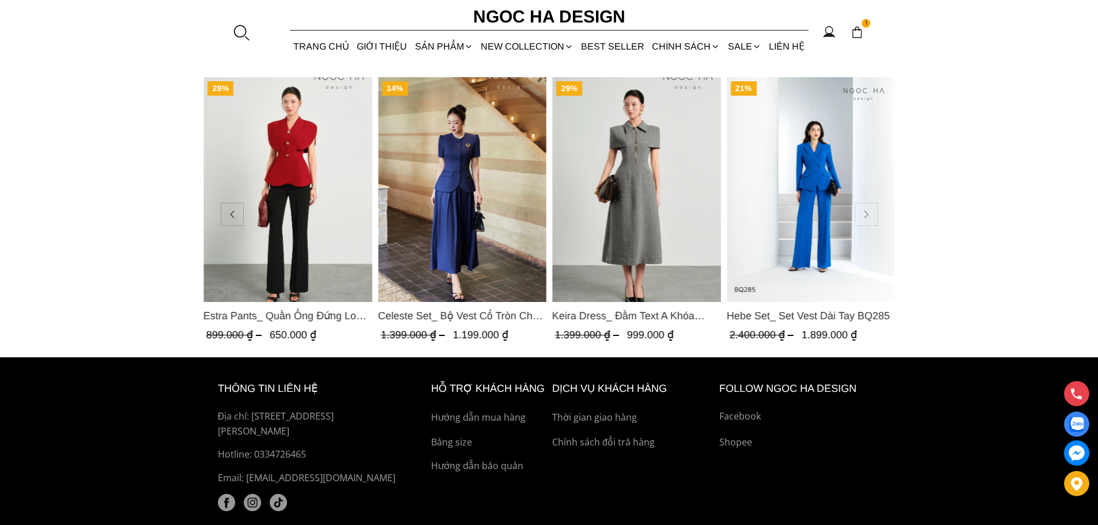
click at [863, 220] on button at bounding box center [866, 214] width 23 height 23
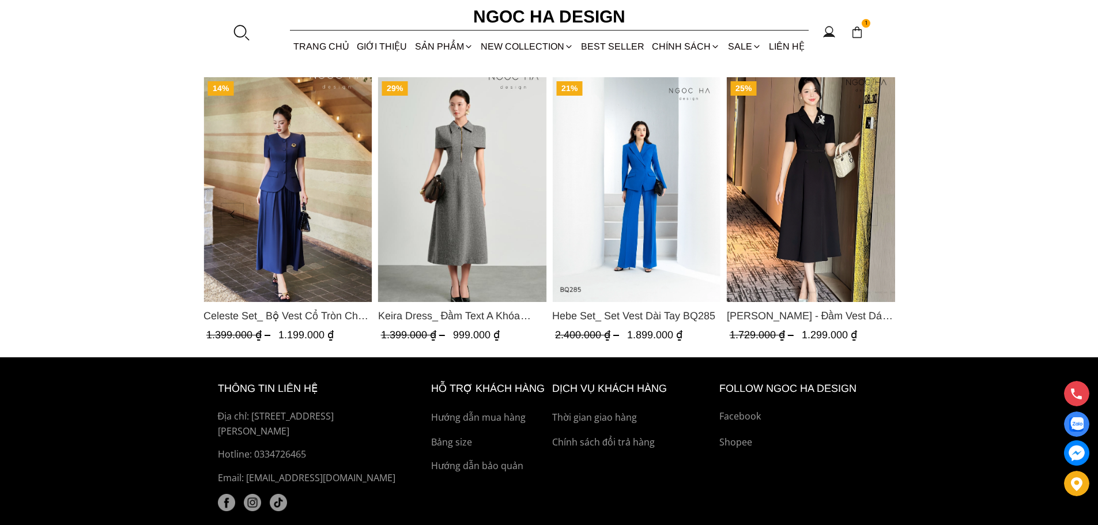
click at [867, 221] on button at bounding box center [866, 214] width 23 height 23
click at [470, 151] on img "Product image - Keira Dress_ Đầm Text A Khóa Đồng D1016" at bounding box center [461, 189] width 169 height 225
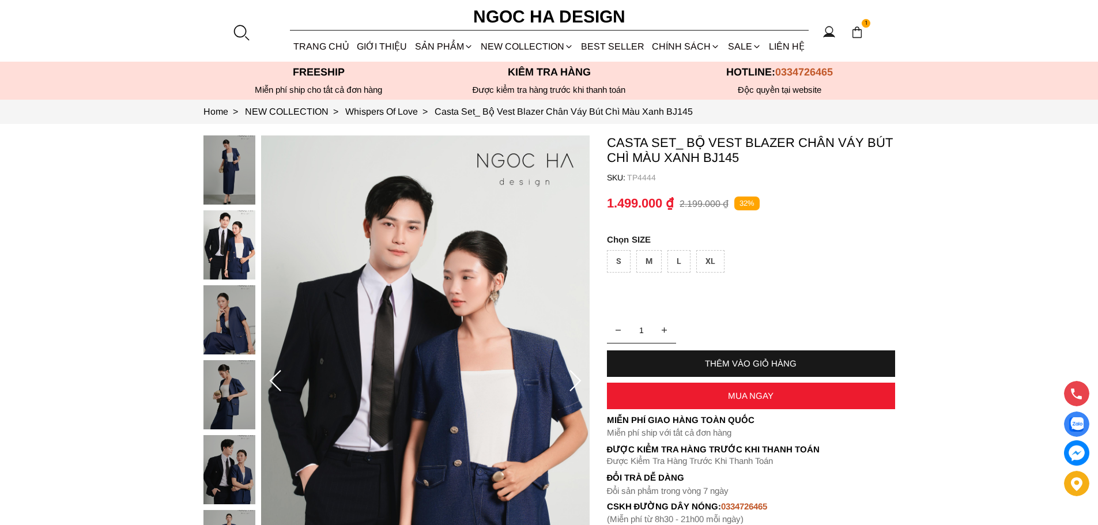
click at [236, 176] on img at bounding box center [230, 169] width 52 height 69
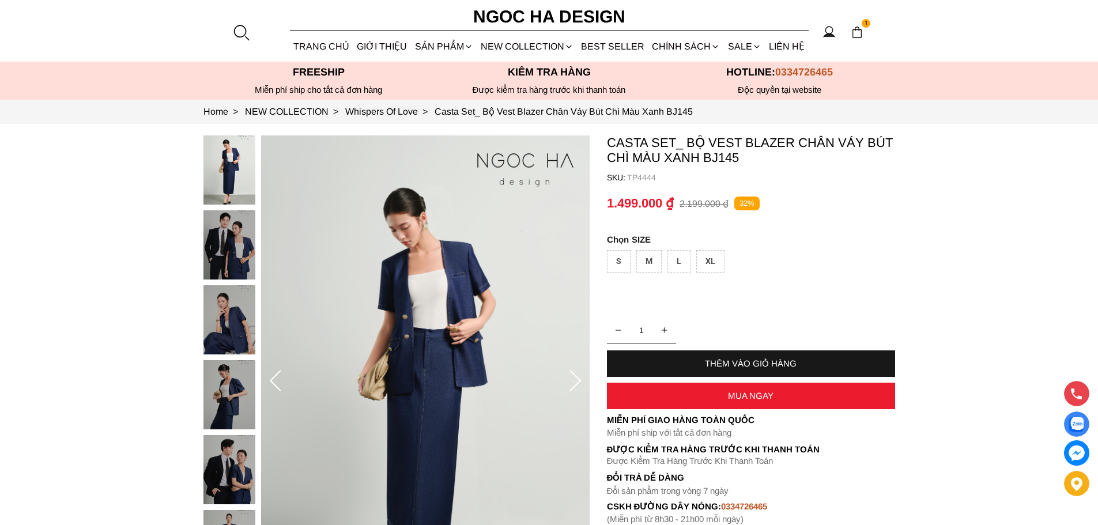
click at [222, 235] on img at bounding box center [230, 244] width 52 height 69
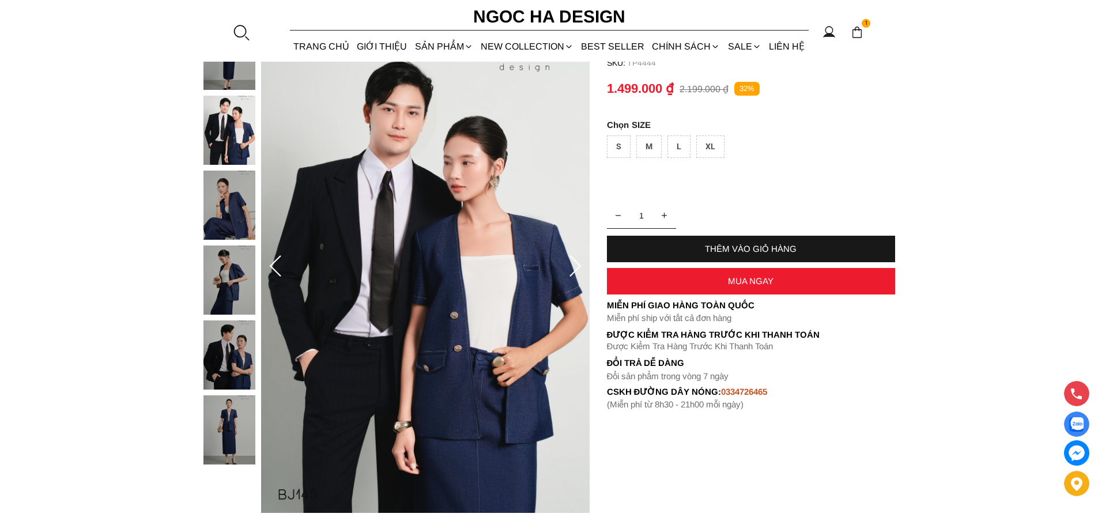
scroll to position [115, 0]
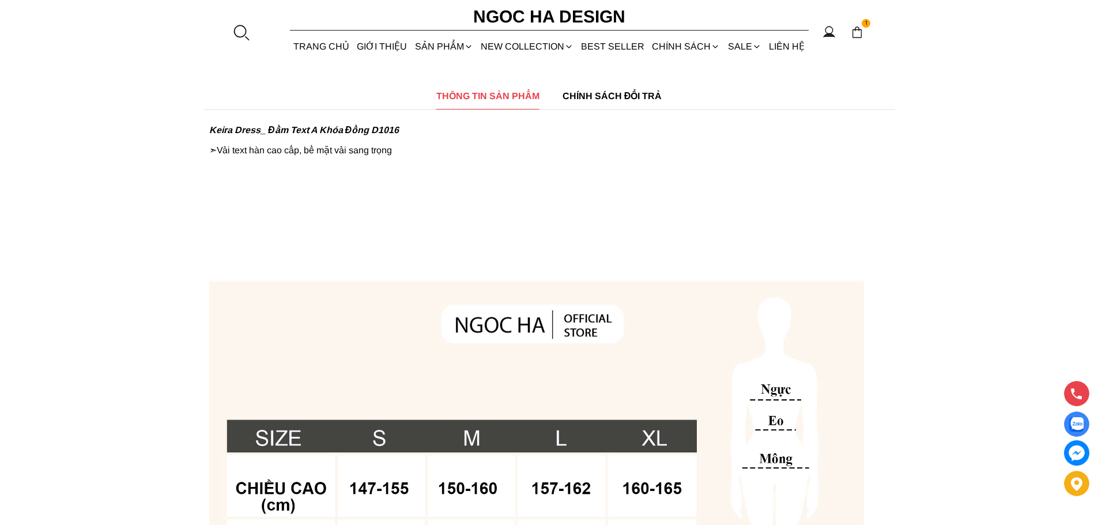
scroll to position [577, 0]
